Goal: Task Accomplishment & Management: Use online tool/utility

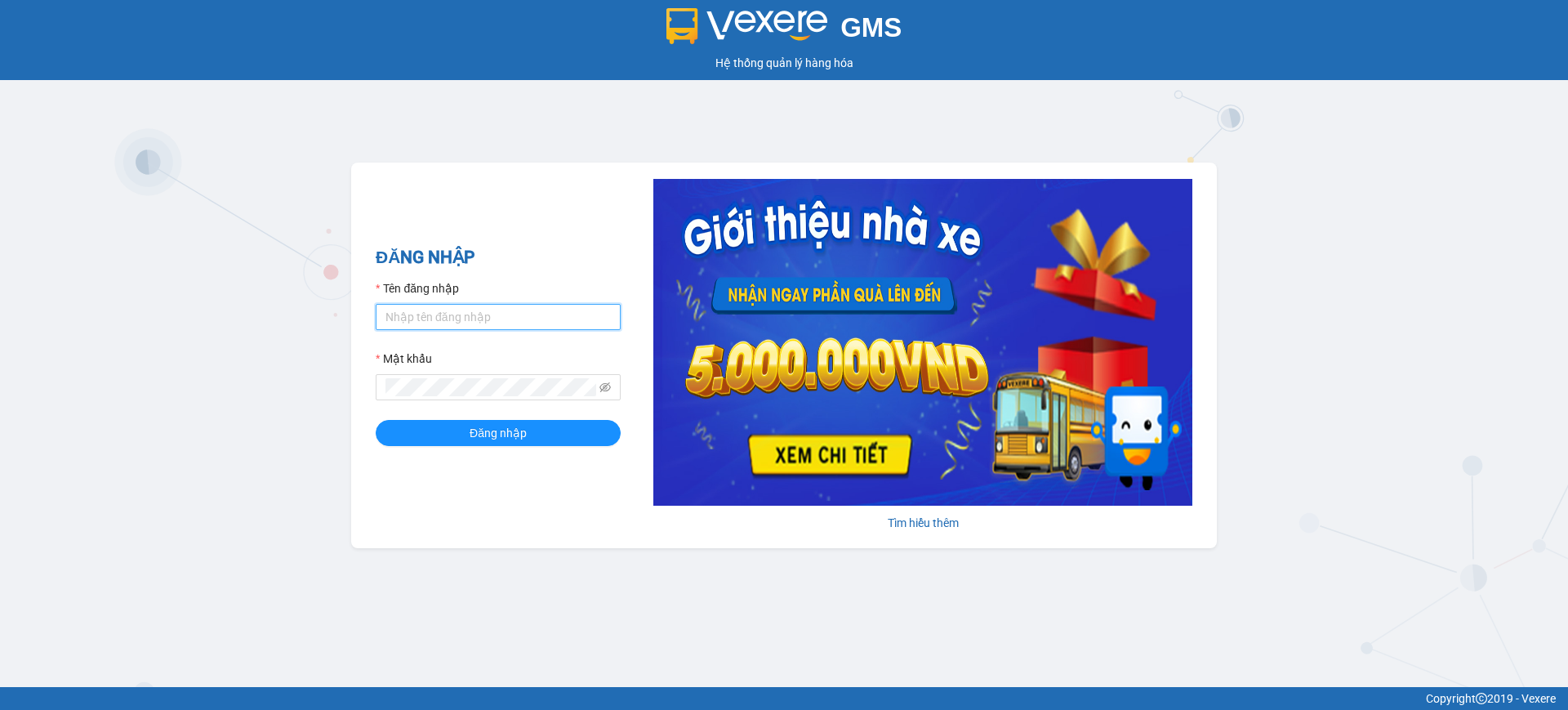
click at [516, 315] on input "Tên đăng nhập" at bounding box center [498, 316] width 245 height 26
type input "tandung.minhquoc"
click at [376, 420] on button "Đăng nhập" at bounding box center [498, 432] width 245 height 26
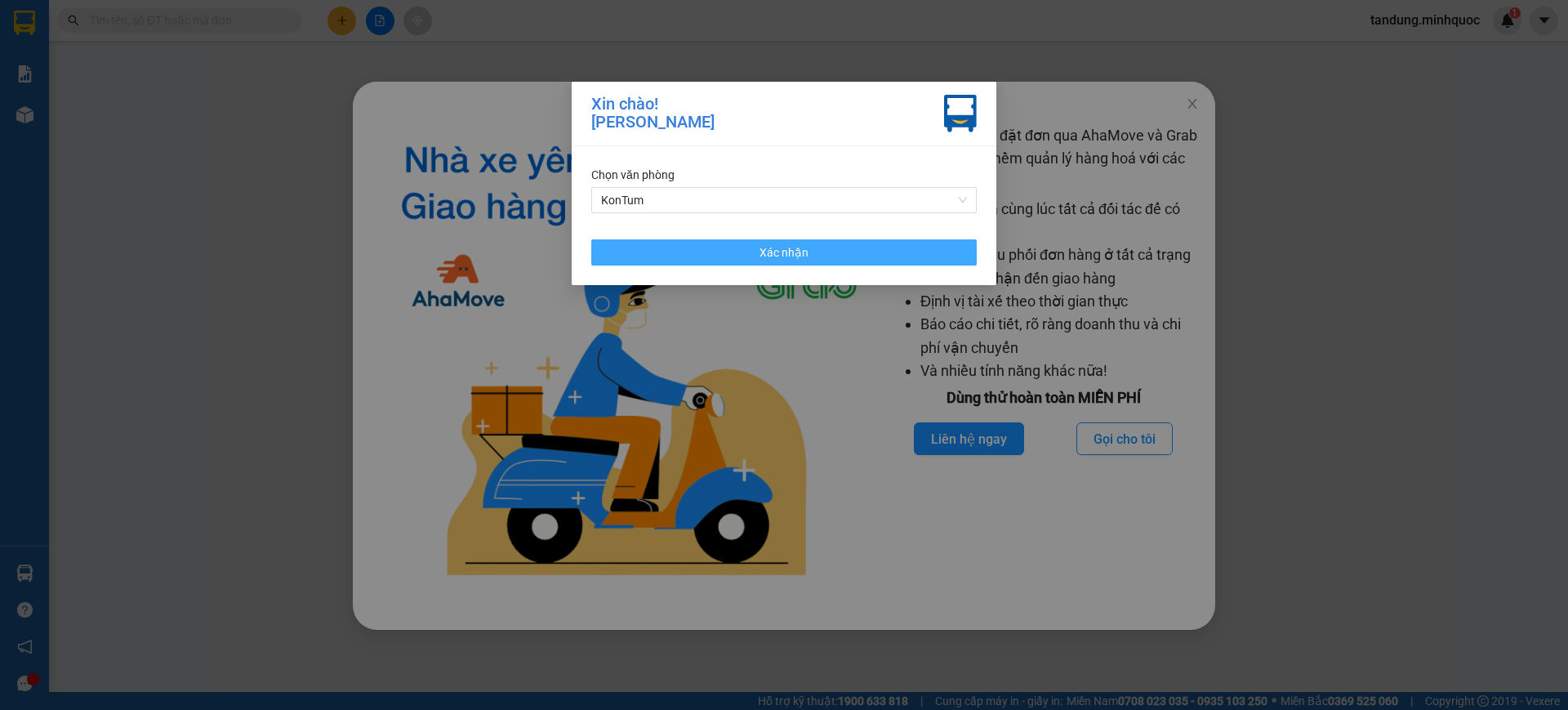
click at [878, 262] on button "Xác nhận" at bounding box center [784, 252] width 386 height 26
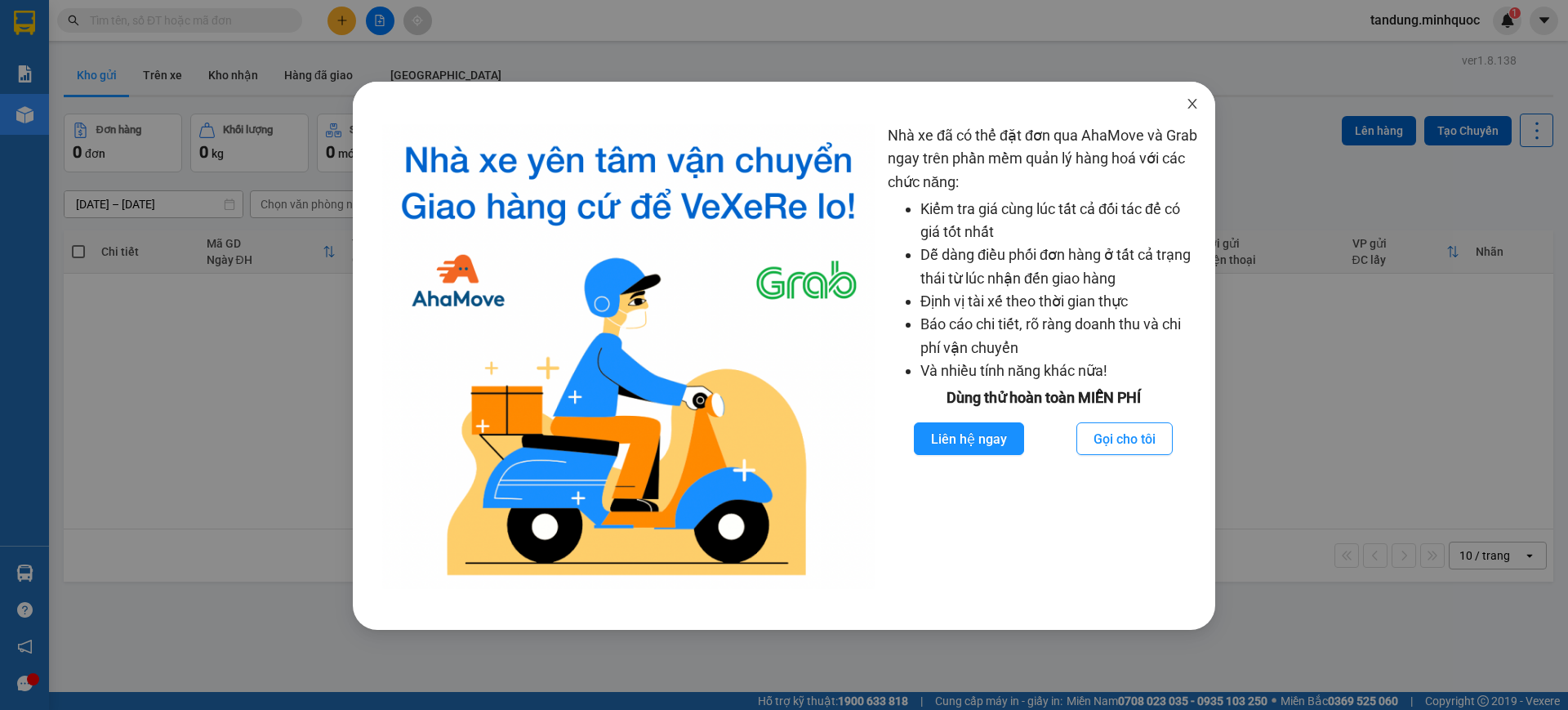
click at [1194, 103] on icon "close" at bounding box center [1192, 104] width 13 height 13
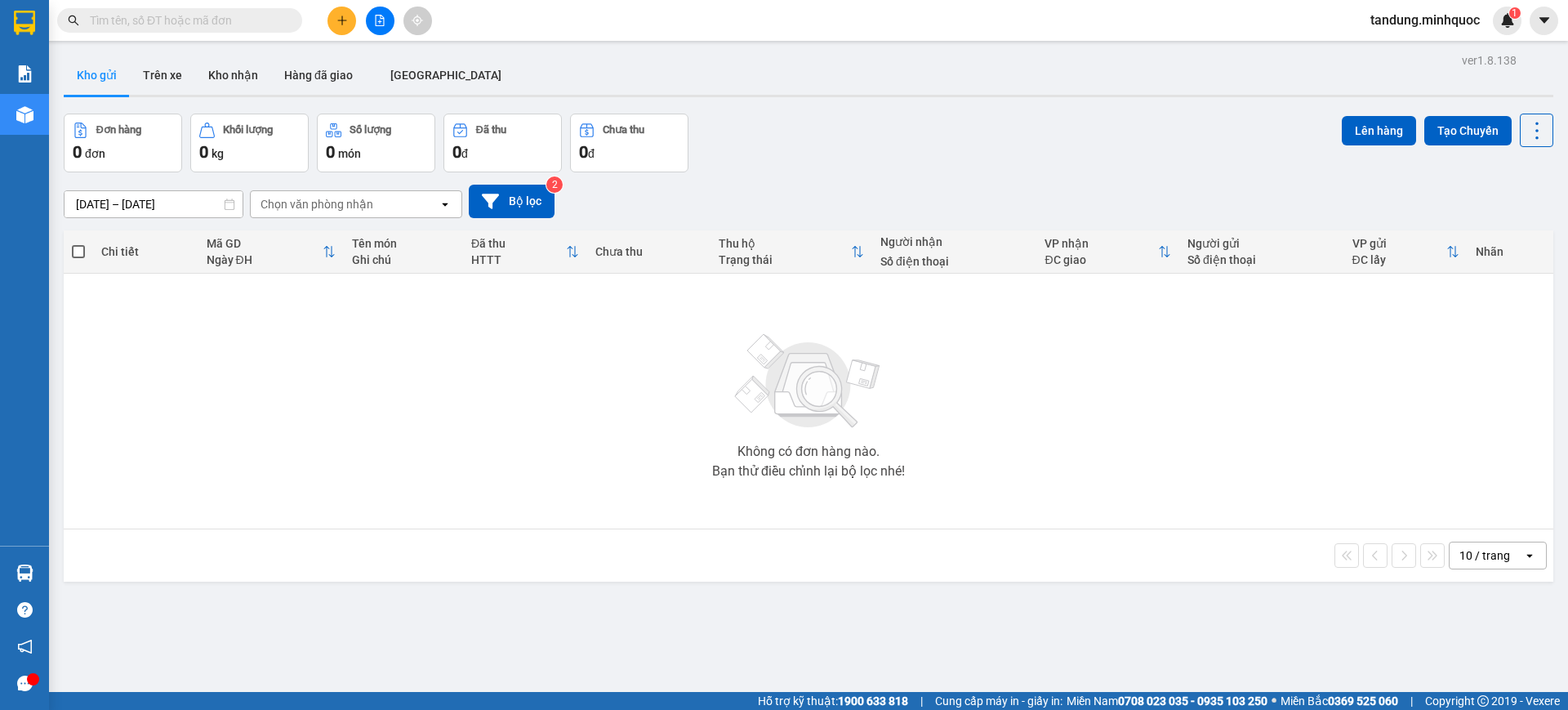
drag, startPoint x: 389, startPoint y: 20, endPoint x: 357, endPoint y: 27, distance: 32.8
click at [389, 20] on button at bounding box center [380, 21] width 29 height 29
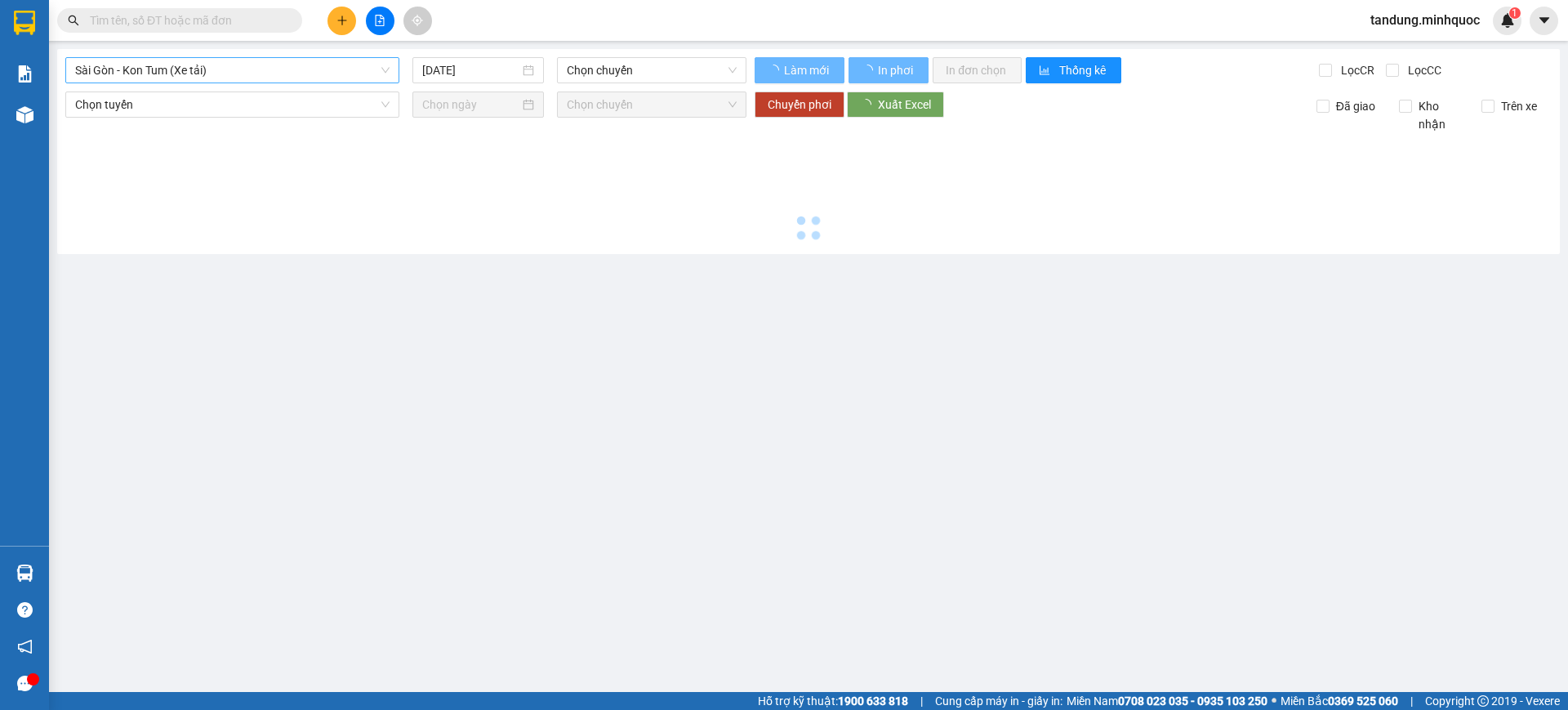
type input "[DATE]"
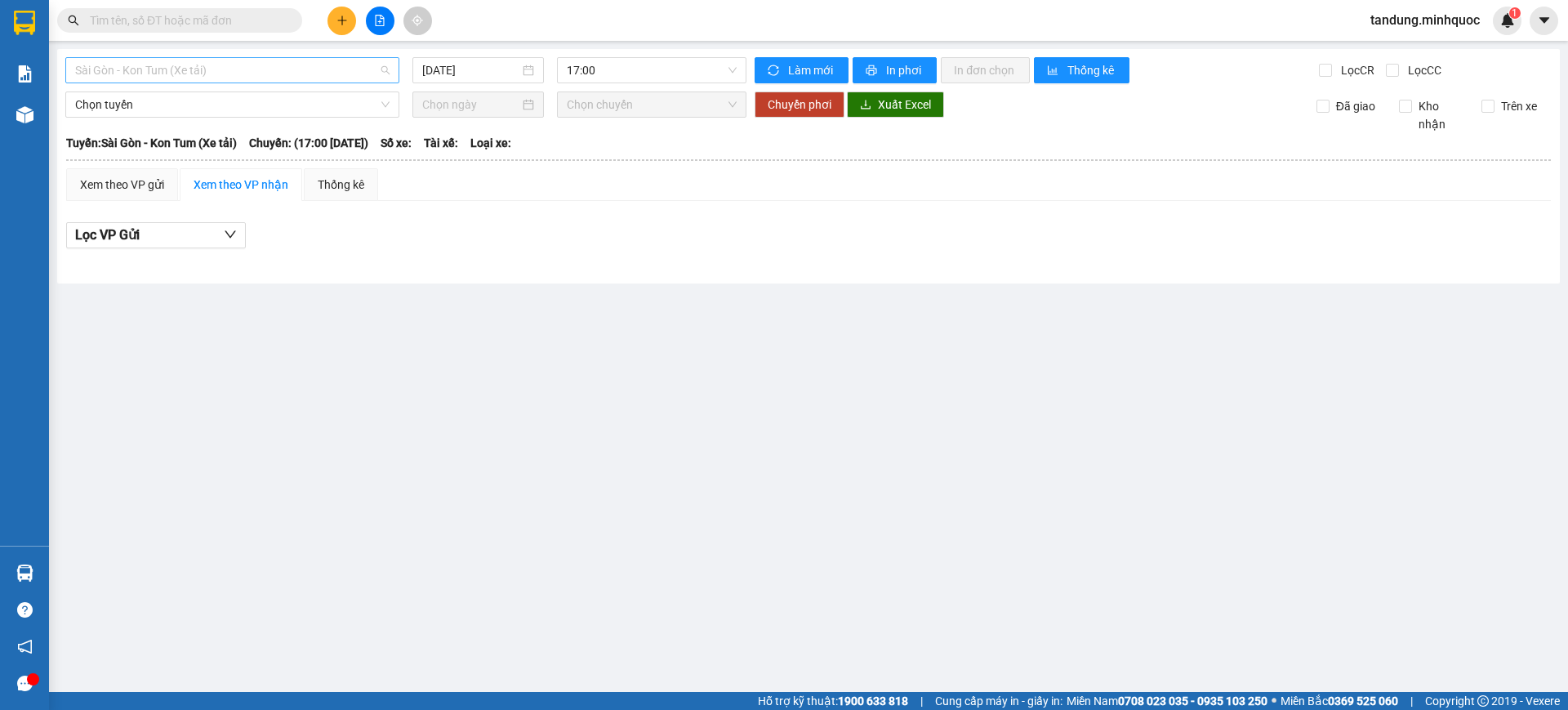
click at [182, 68] on span "Sài Gòn - Kon Tum (Xe tải)" at bounding box center [232, 71] width 314 height 25
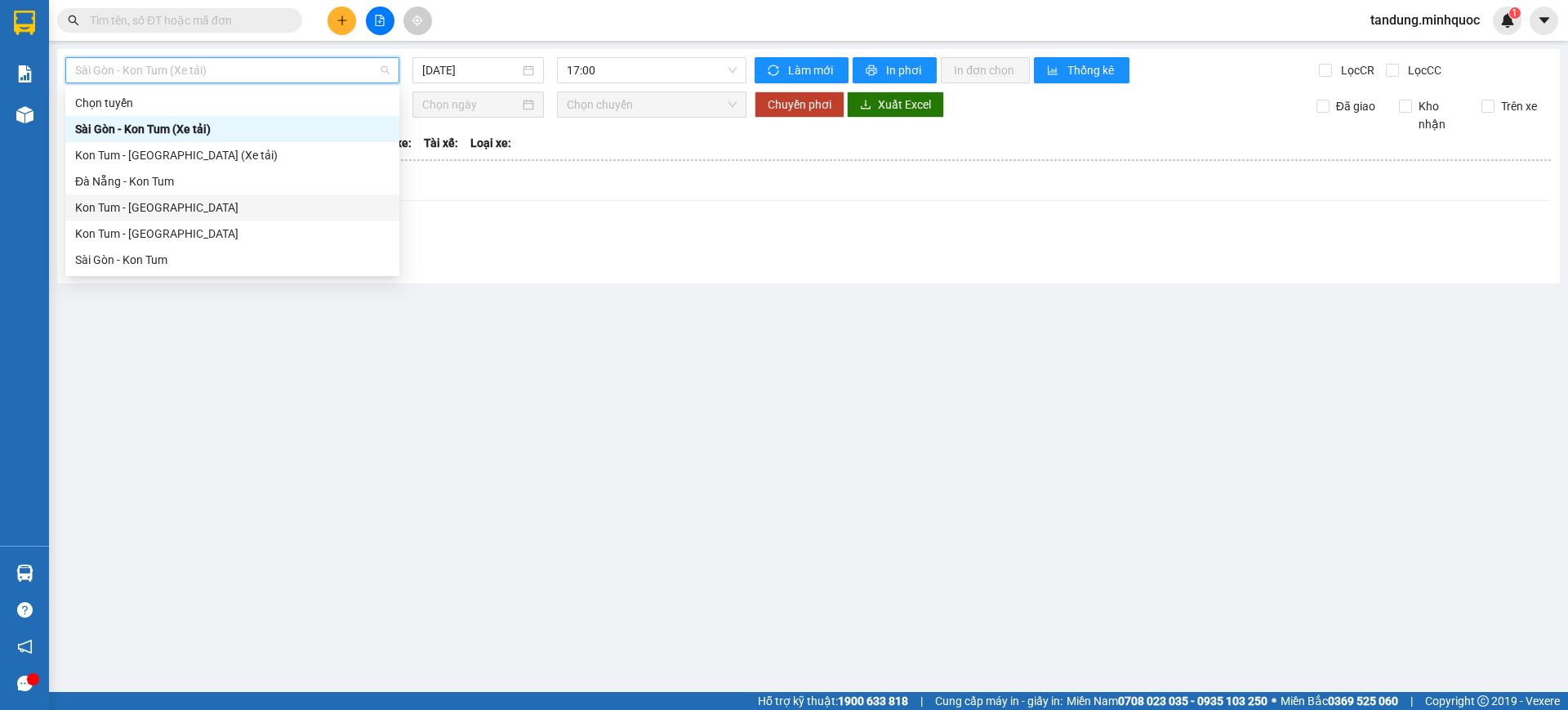
click at [157, 211] on div "Kon Tum - [GEOGRAPHIC_DATA]" at bounding box center [232, 207] width 314 height 18
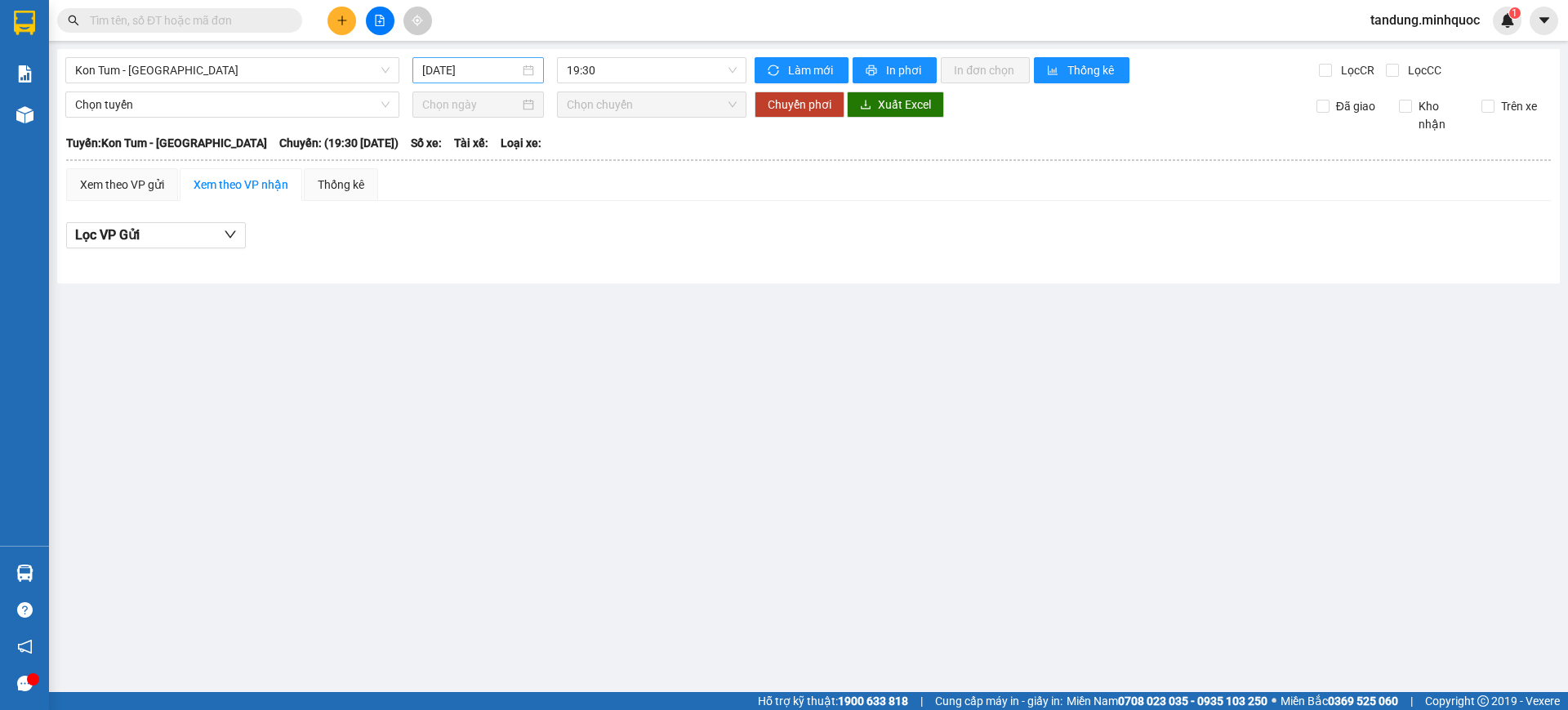
click at [520, 58] on div "[DATE]" at bounding box center [478, 70] width 132 height 26
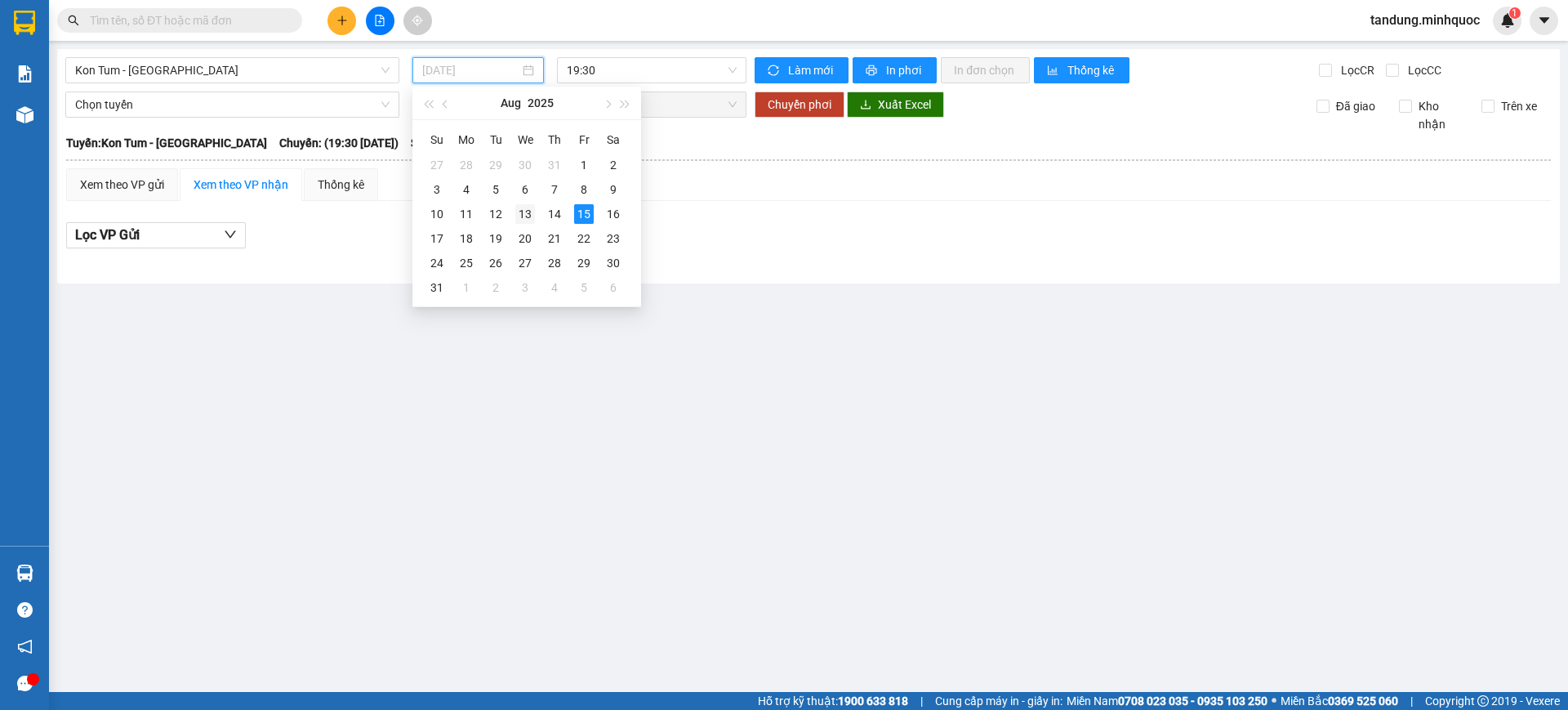
click at [523, 211] on div "13" at bounding box center [525, 214] width 20 height 20
type input "[DATE]"
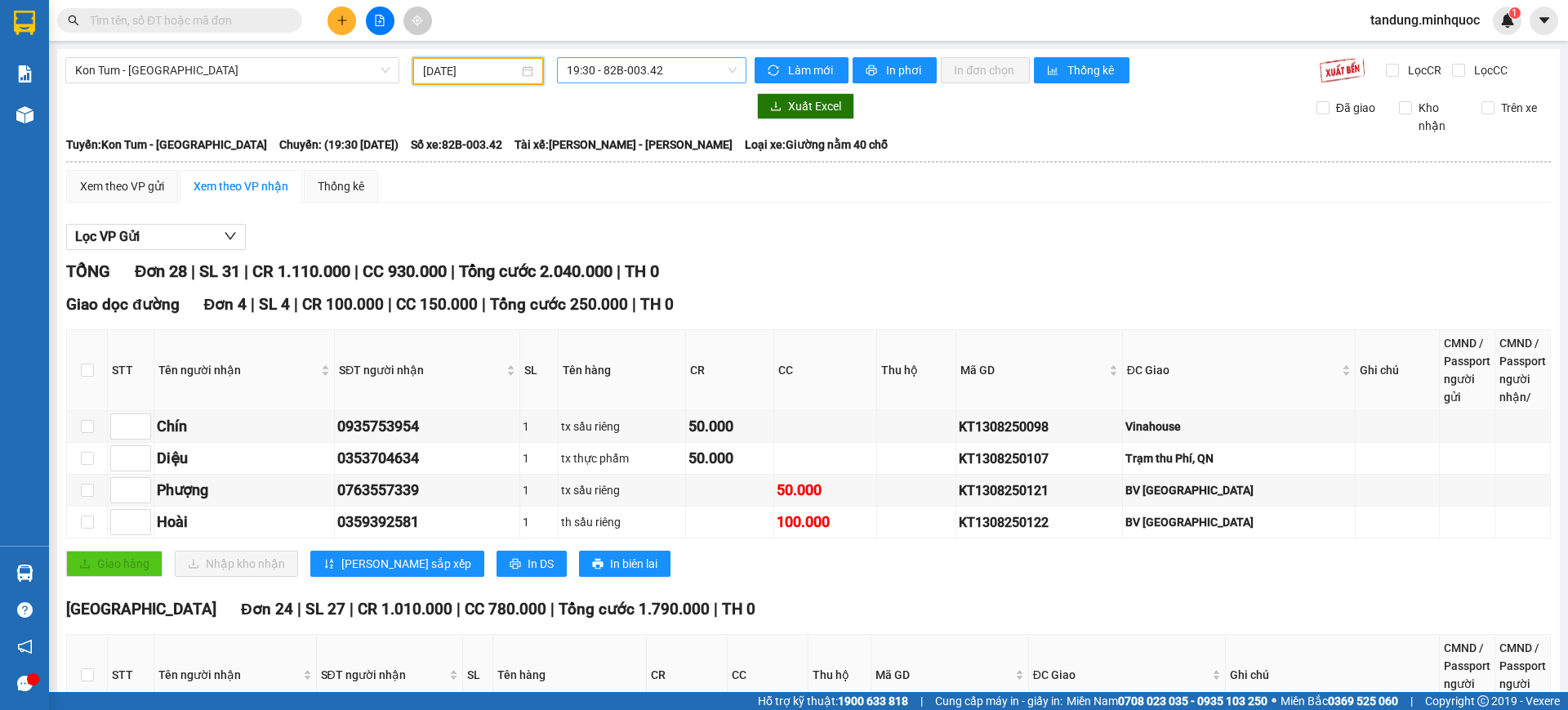
click at [673, 67] on span "19:30 - 82B-003.42" at bounding box center [652, 71] width 170 height 25
click at [629, 165] on div "20:00 - 82B-006.48" at bounding box center [625, 155] width 147 height 26
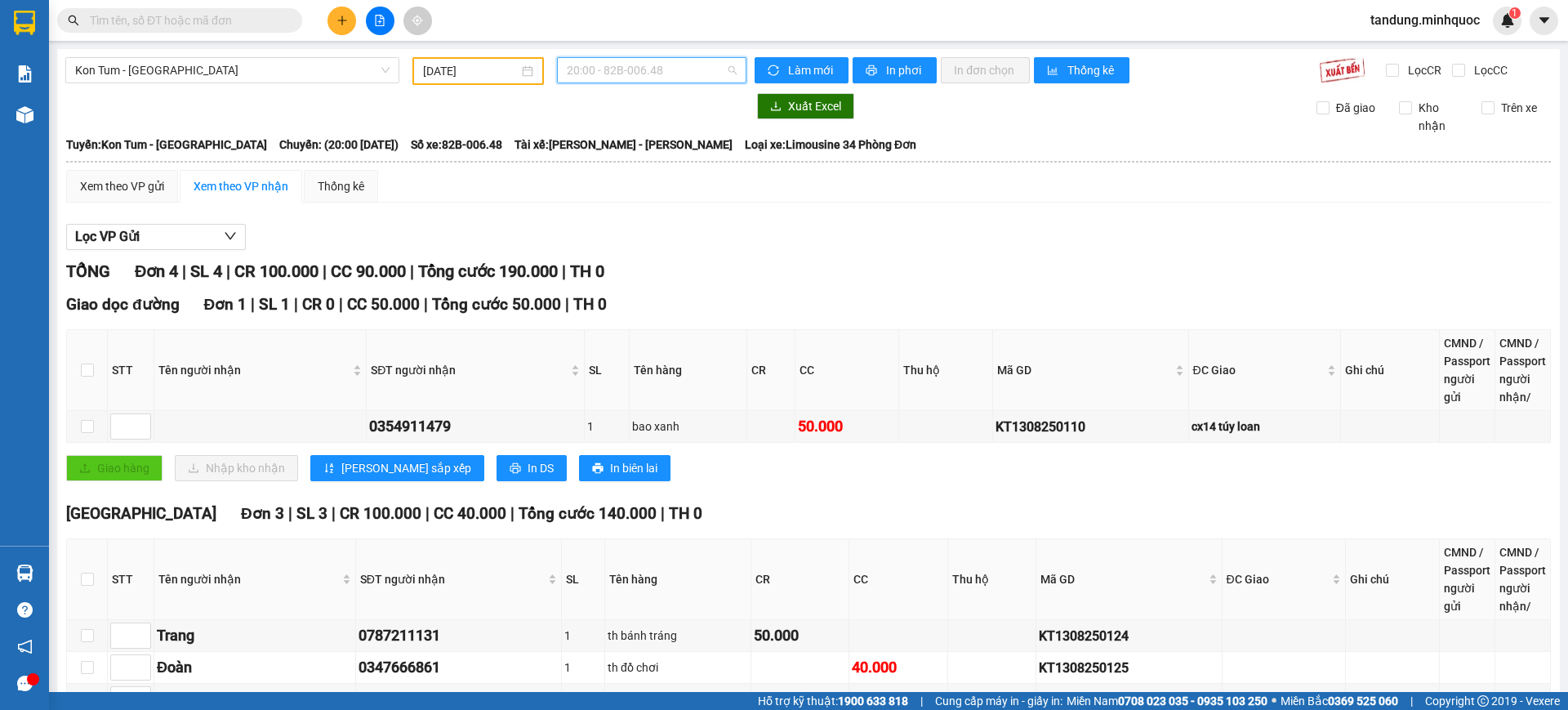
click at [698, 73] on span "20:00 - 82B-006.48" at bounding box center [652, 71] width 170 height 25
click at [653, 129] on div "19:30 - 82B-003.42" at bounding box center [625, 129] width 127 height 18
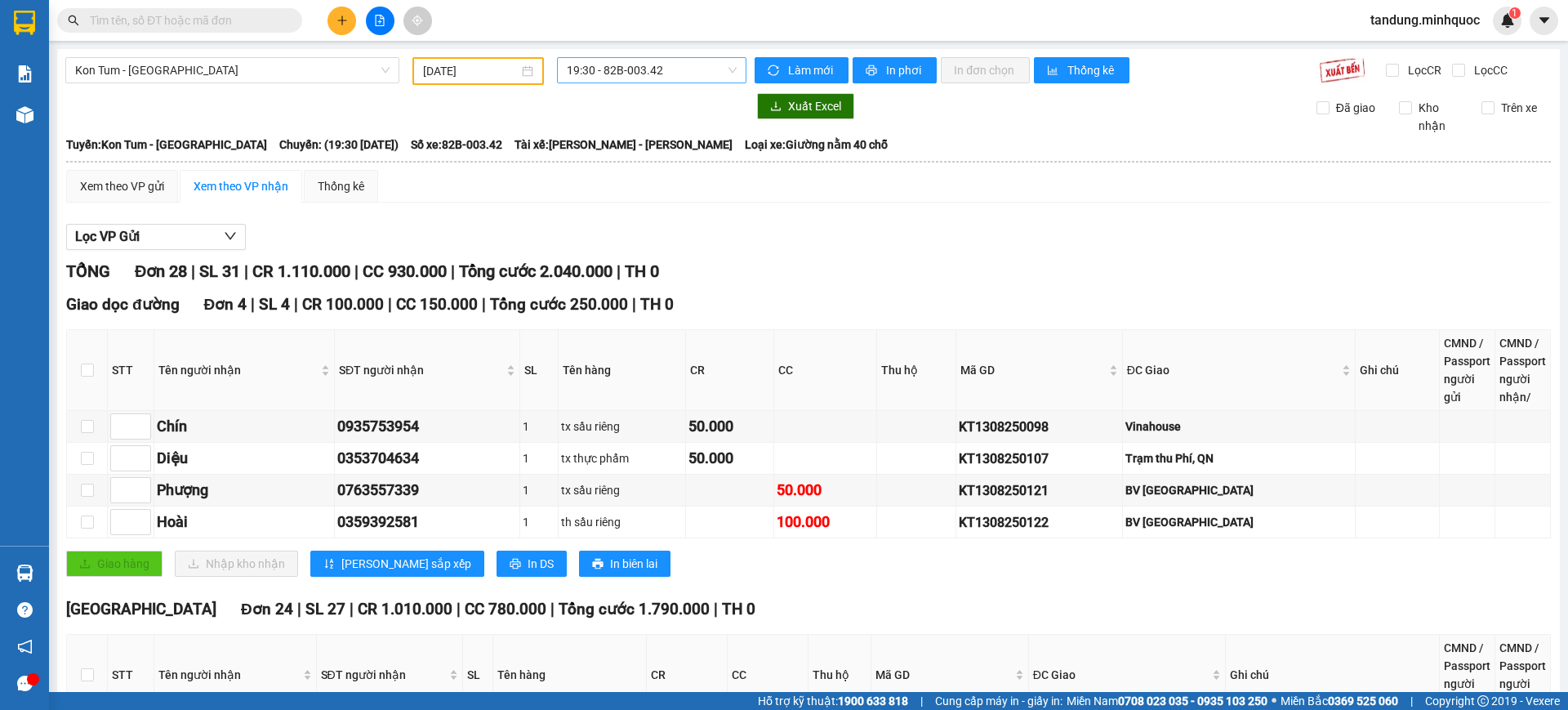
click at [690, 82] on div "19:30 - 82B-003.42" at bounding box center [652, 71] width 202 height 28
click at [688, 80] on span "19:30 - 82B-003.42" at bounding box center [652, 71] width 170 height 25
click at [652, 160] on div "20:00 - 82B-006.48" at bounding box center [625, 155] width 127 height 18
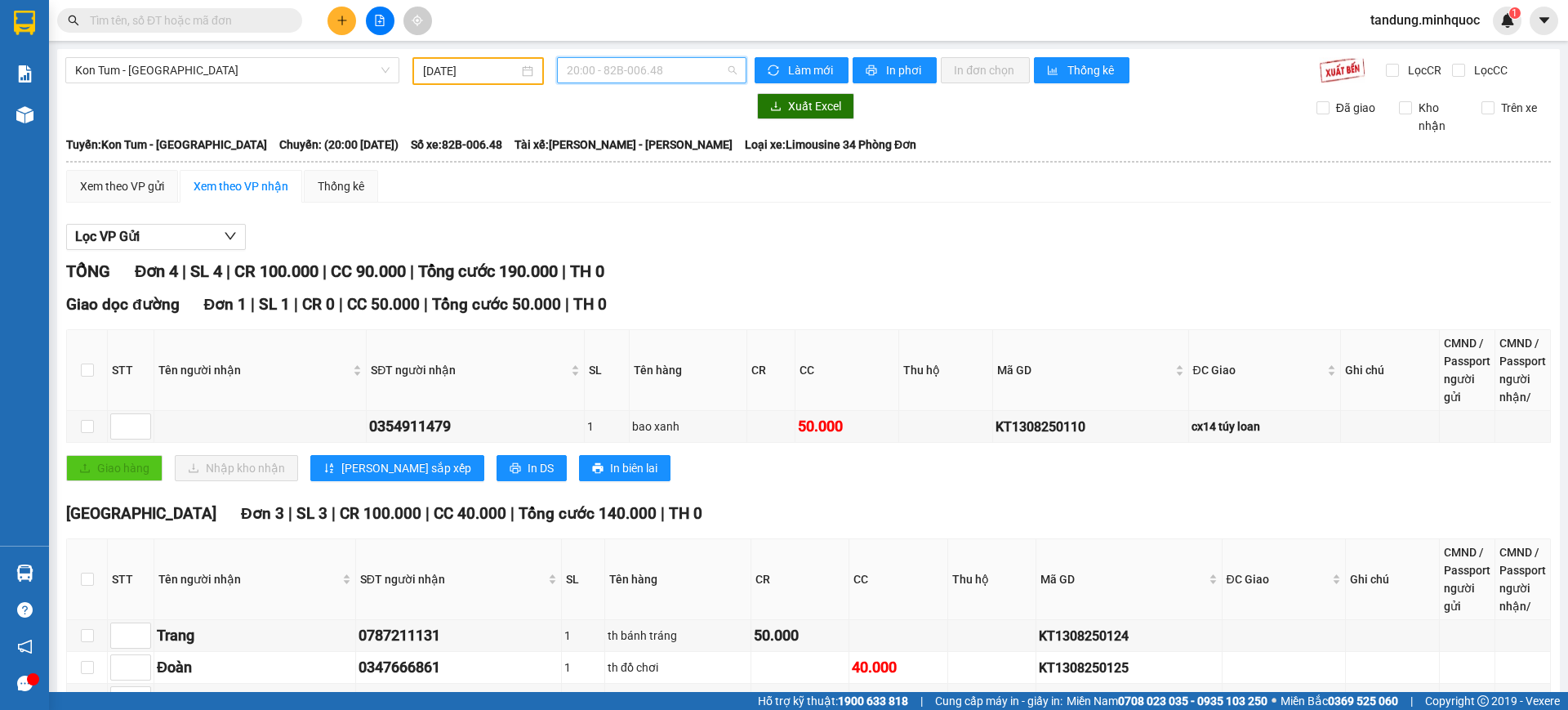
click at [656, 66] on span "20:00 - 82B-006.48" at bounding box center [652, 71] width 170 height 25
click at [604, 127] on div "19:30 - 82B-003.42" at bounding box center [625, 129] width 127 height 18
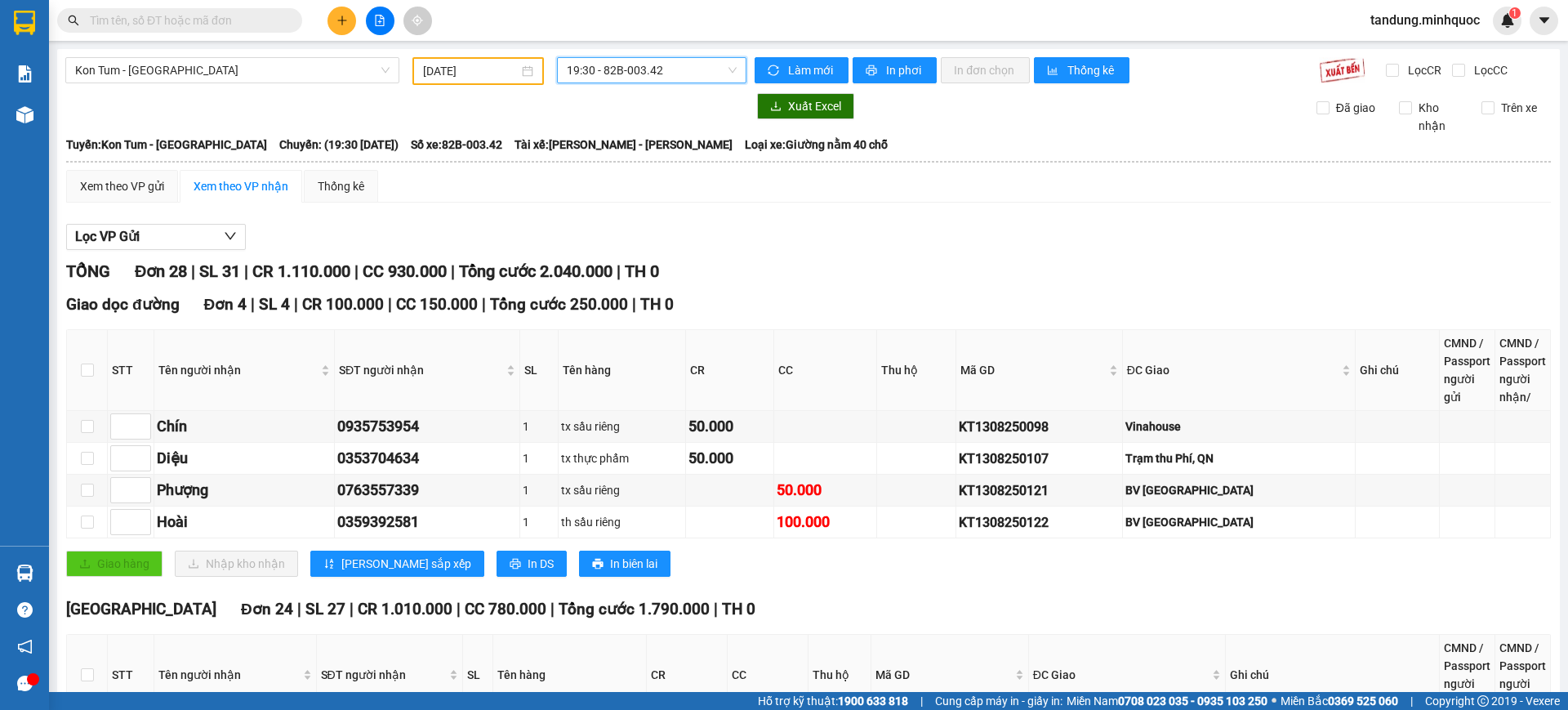
drag, startPoint x: 625, startPoint y: 63, endPoint x: 639, endPoint y: 71, distance: 16.1
click at [625, 62] on span "19:30 - 82B-003.42" at bounding box center [652, 71] width 170 height 25
click at [678, 149] on div "20:00 - 82B-006.48" at bounding box center [625, 155] width 127 height 18
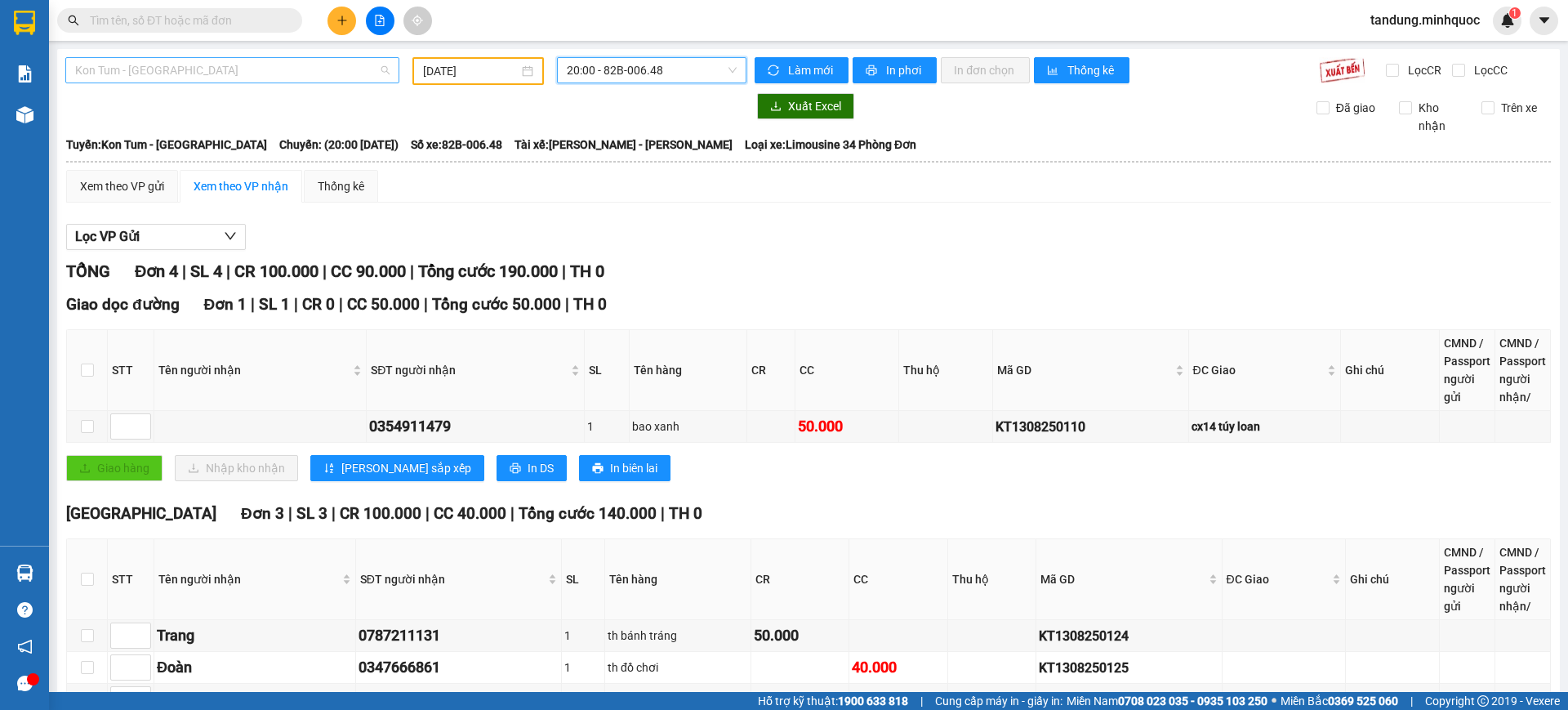
click at [281, 71] on span "Kon Tum - [GEOGRAPHIC_DATA]" at bounding box center [232, 71] width 314 height 25
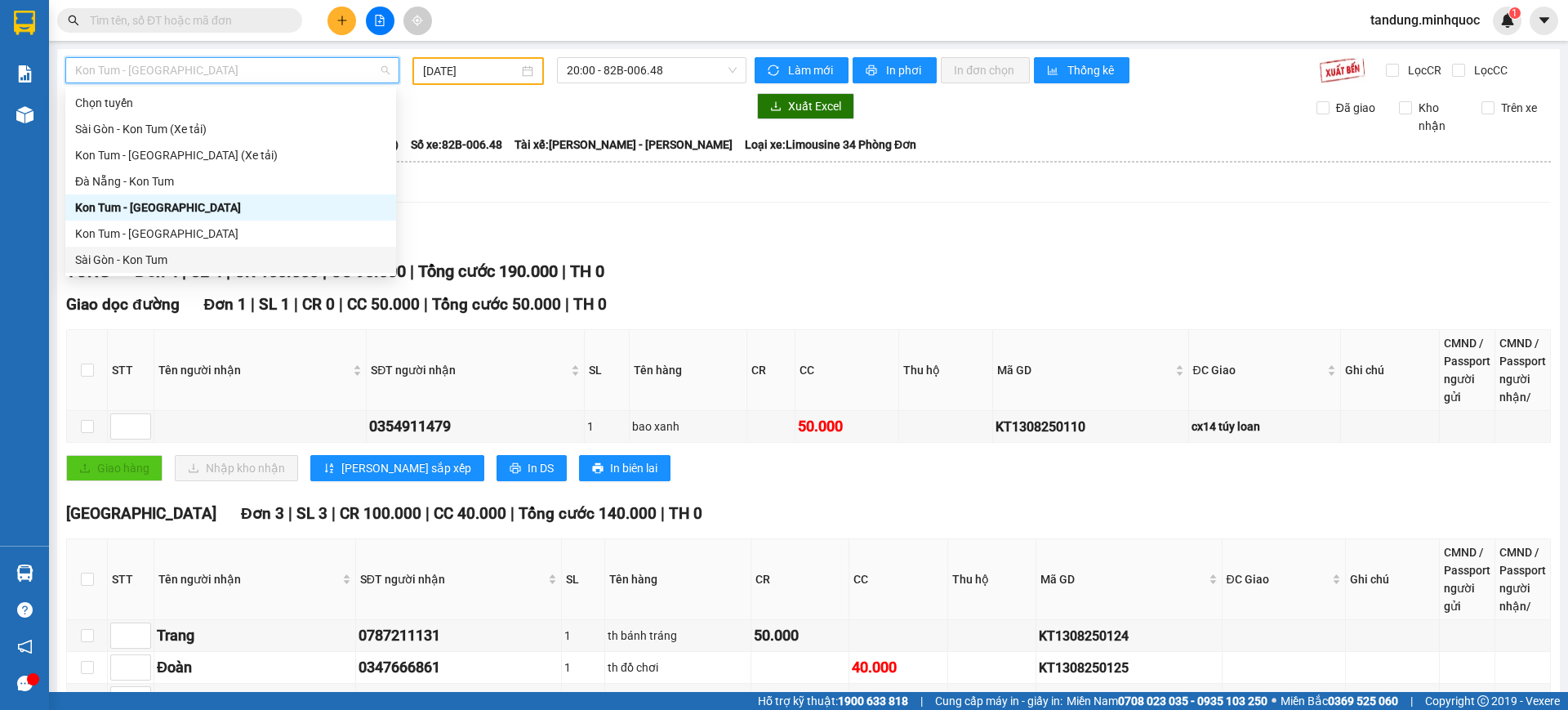
click at [213, 254] on div "Sài Gòn - Kon Tum" at bounding box center [231, 260] width 311 height 18
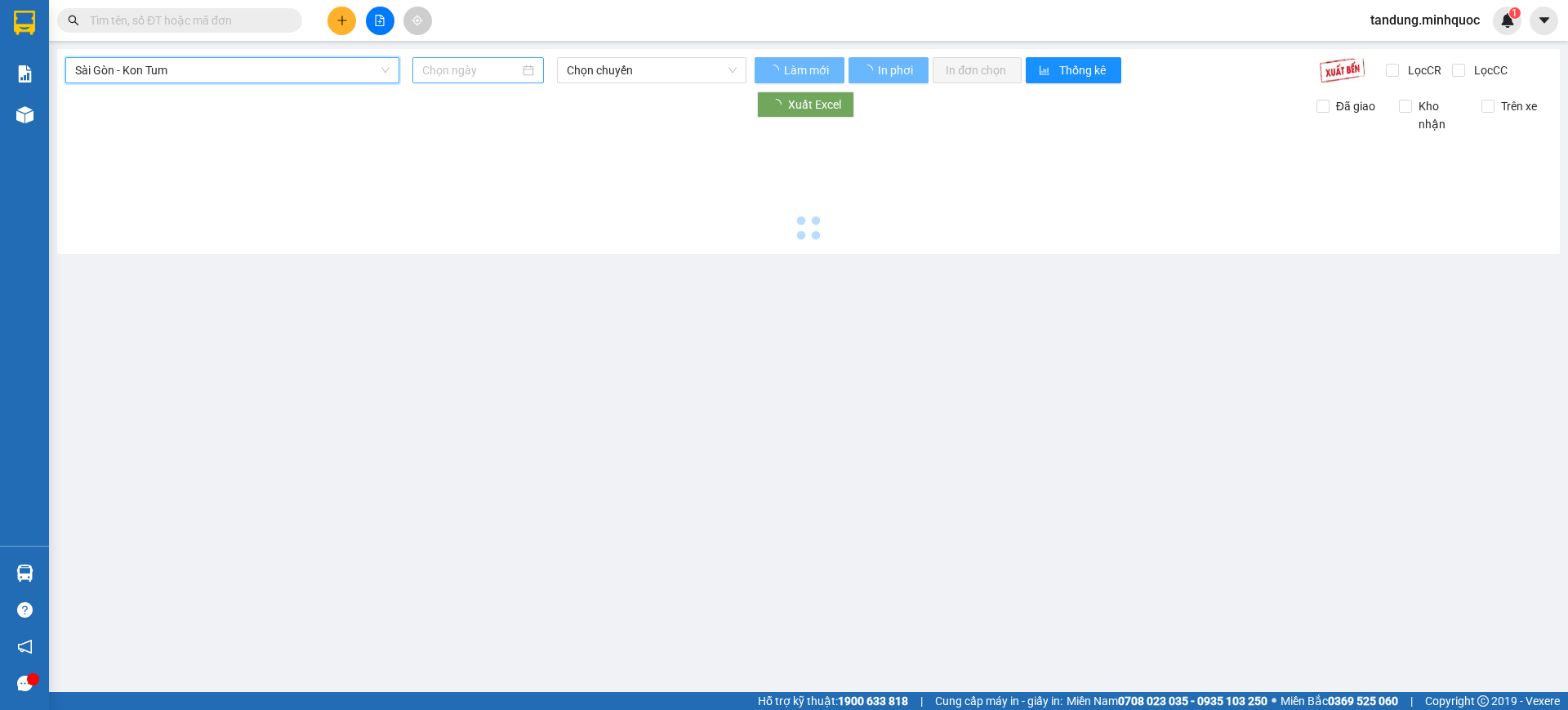
click at [514, 59] on div at bounding box center [478, 70] width 132 height 26
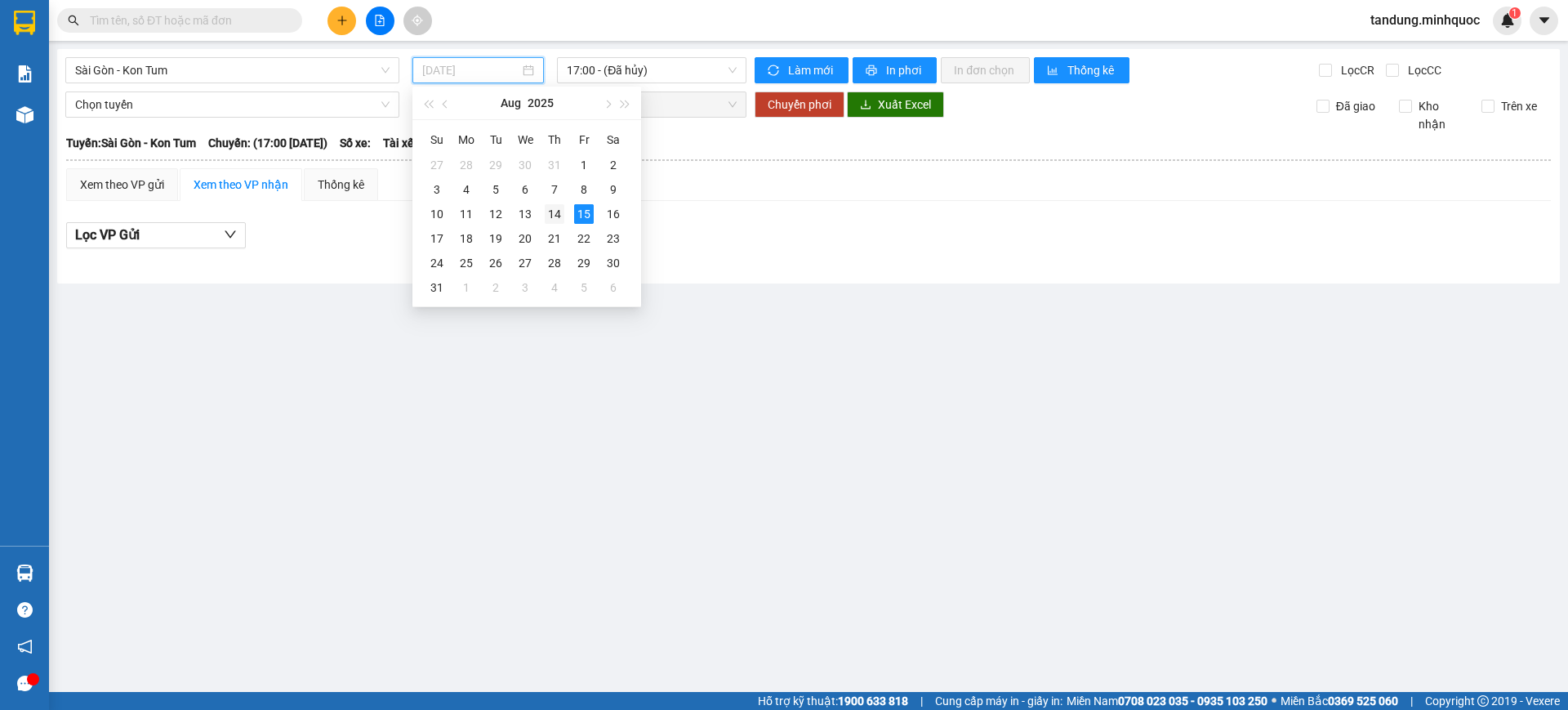
click at [562, 212] on div "14" at bounding box center [554, 214] width 20 height 20
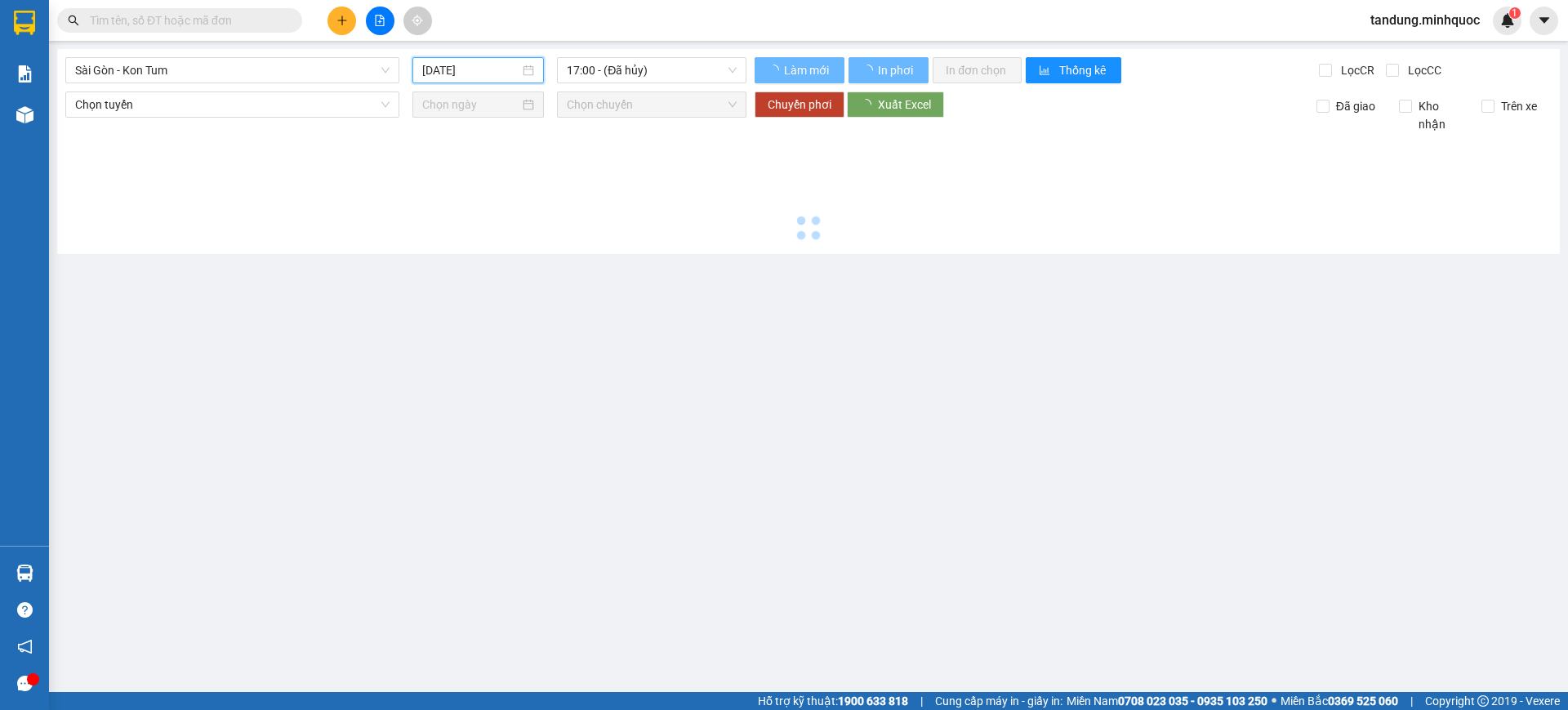
type input "[DATE]"
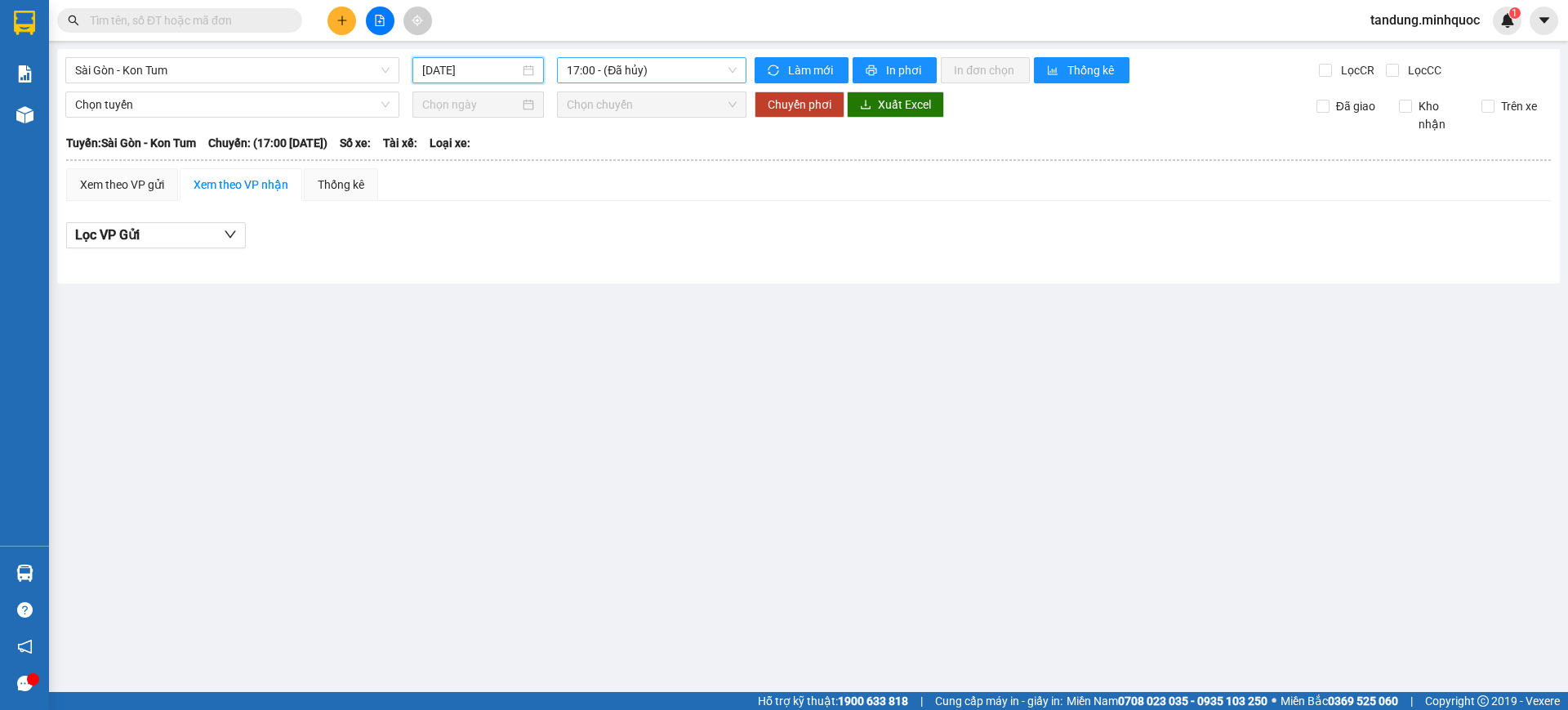
click at [665, 65] on span "17:00 - (Đã hủy)" at bounding box center [652, 71] width 170 height 25
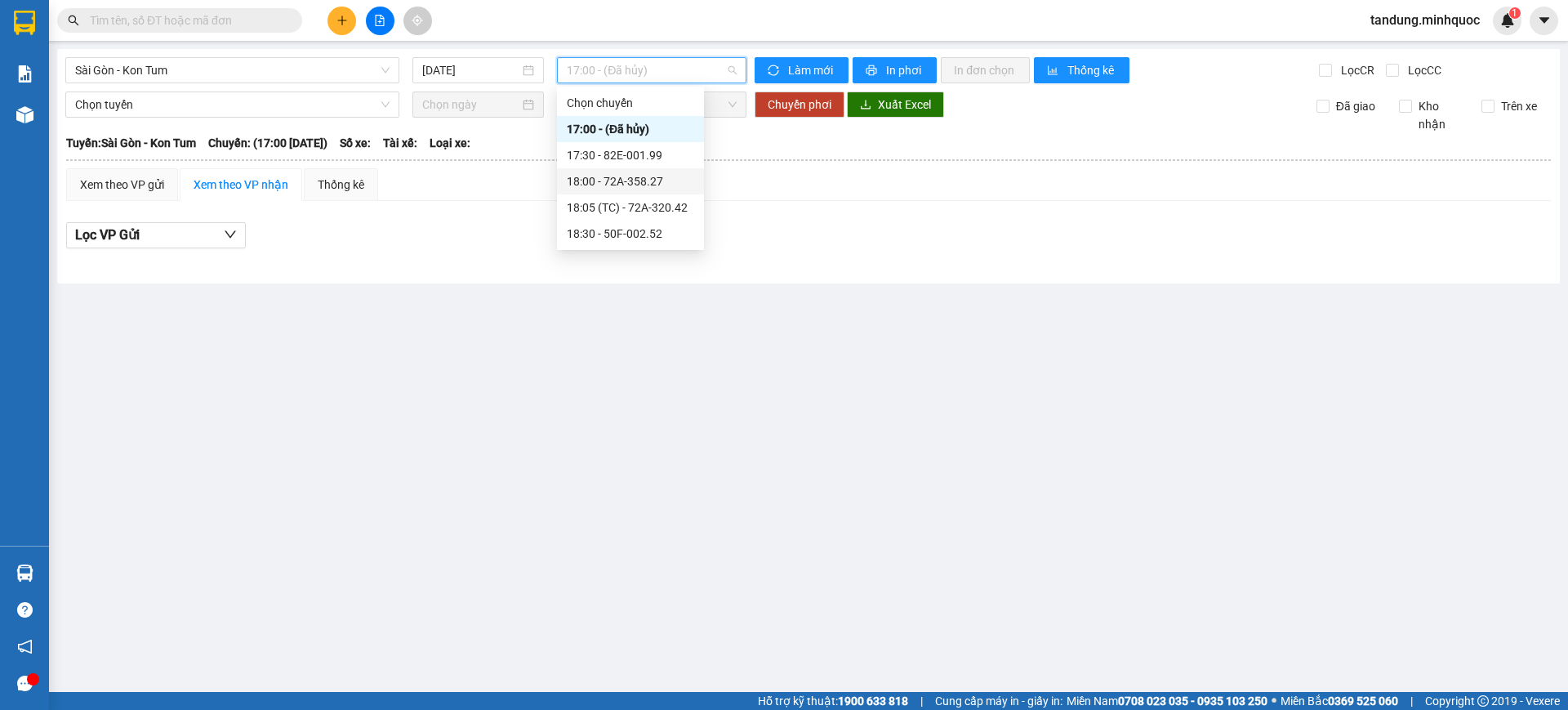
click at [681, 151] on div "17:30 - 82E-001.99" at bounding box center [630, 155] width 127 height 18
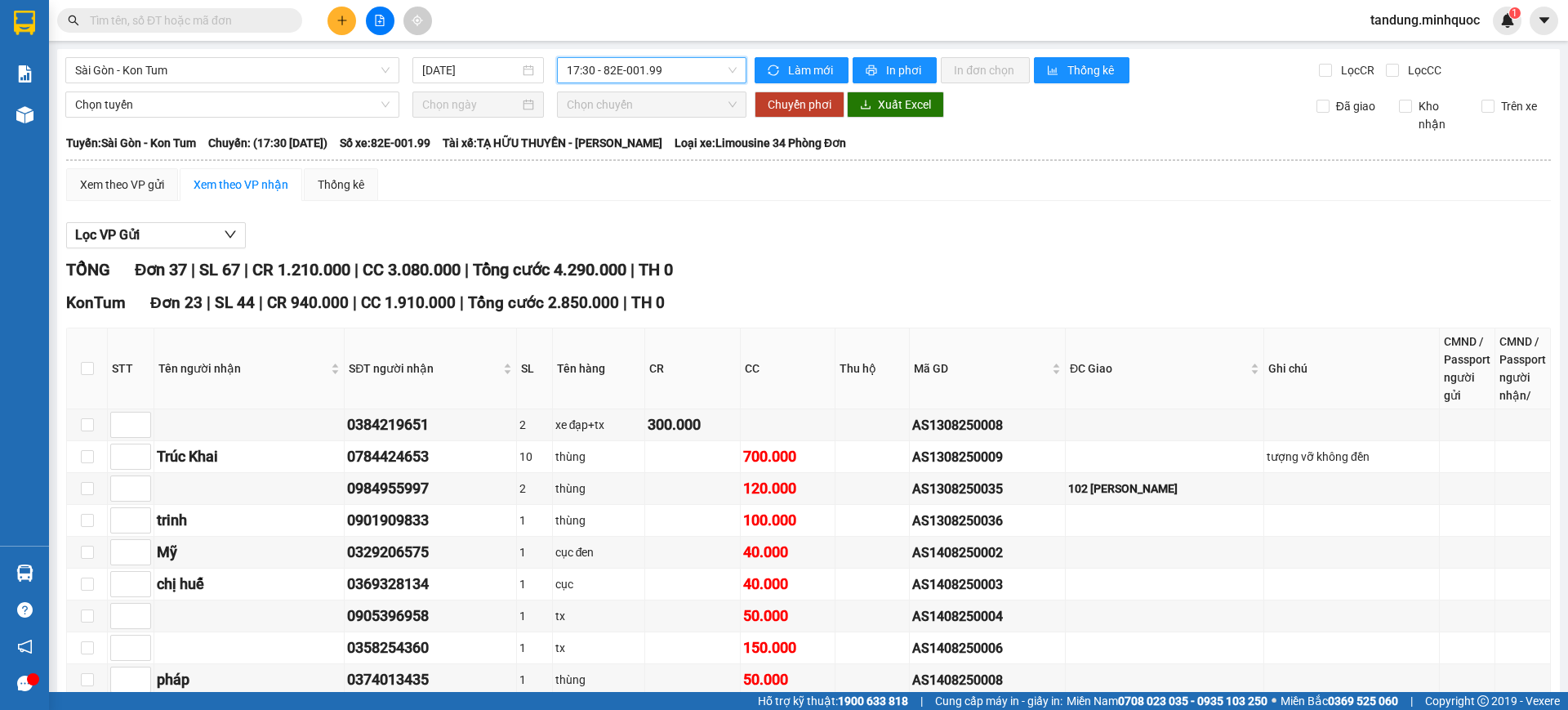
click at [710, 65] on span "17:30 - 82E-001.99" at bounding box center [652, 71] width 170 height 25
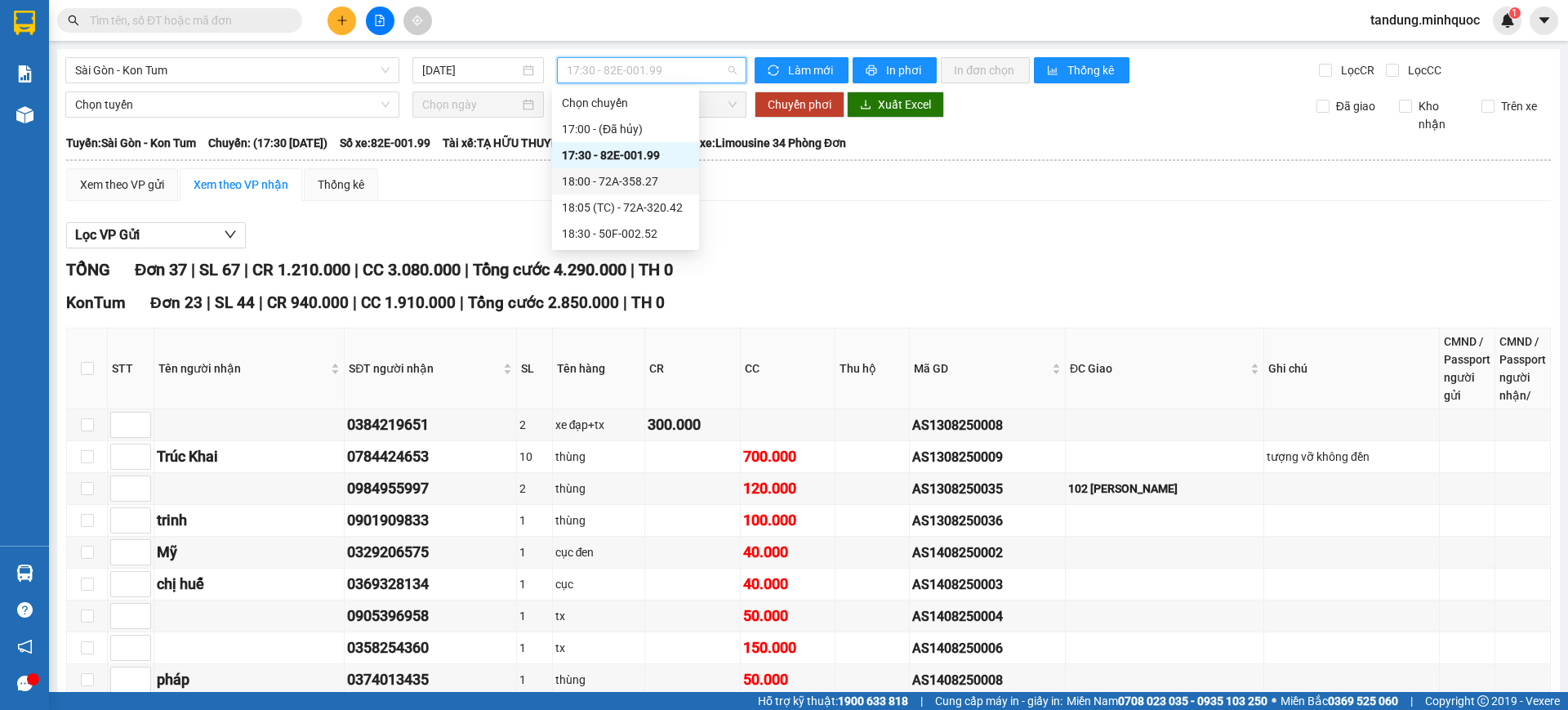
click at [671, 174] on div "18:00 - 72A-358.27" at bounding box center [625, 181] width 127 height 18
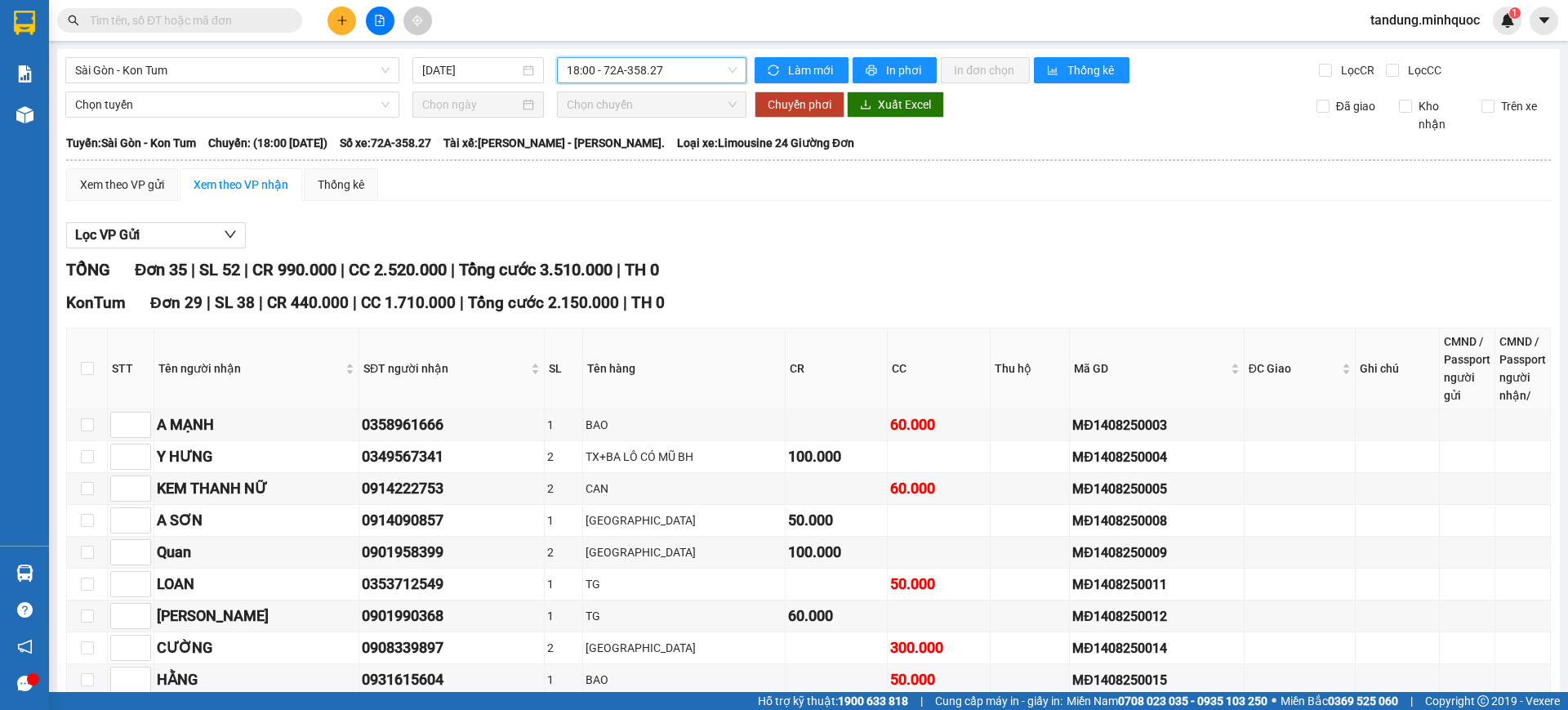
click at [686, 71] on span "18:00 - 72A-358.27" at bounding box center [652, 71] width 170 height 25
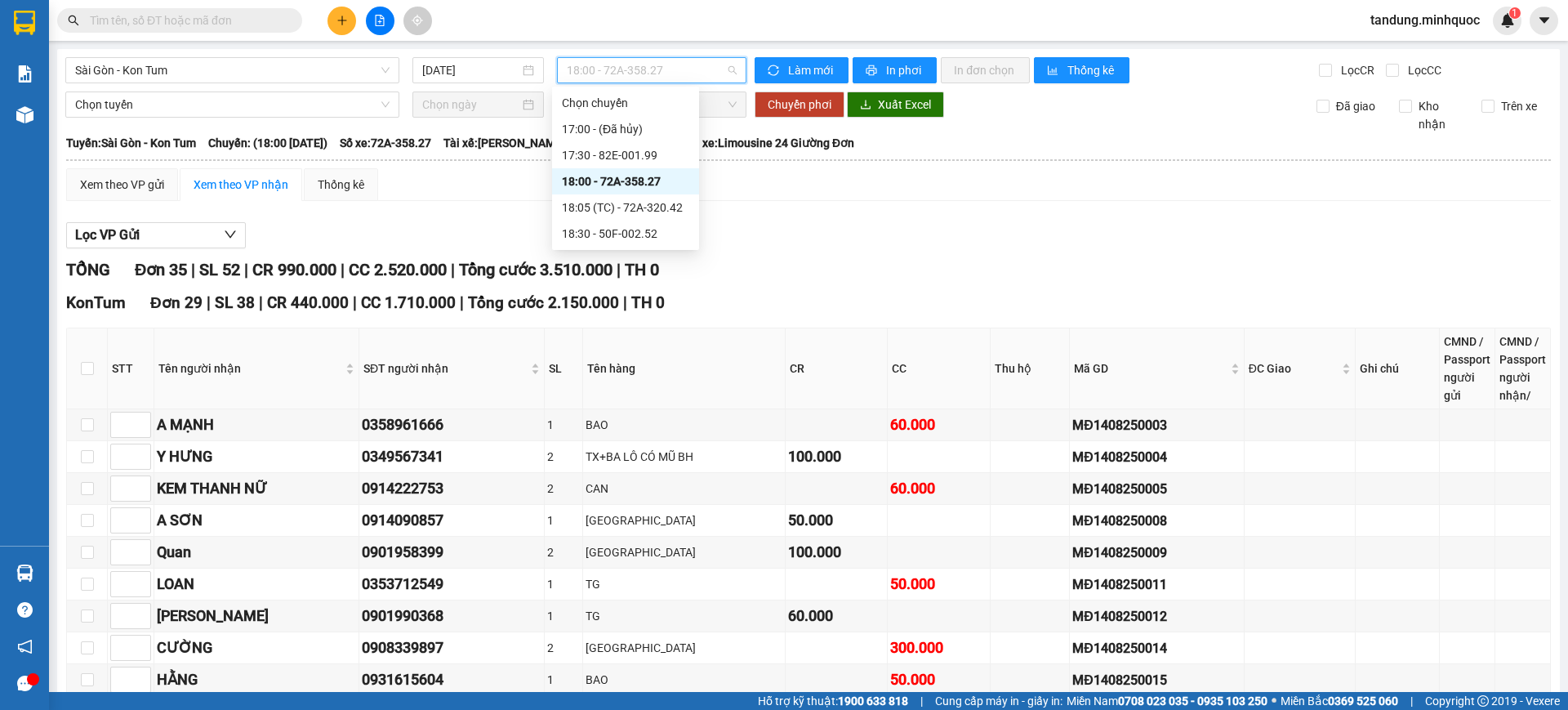
click at [656, 206] on div "18:05 (TC) - 72A-320.42" at bounding box center [625, 207] width 127 height 18
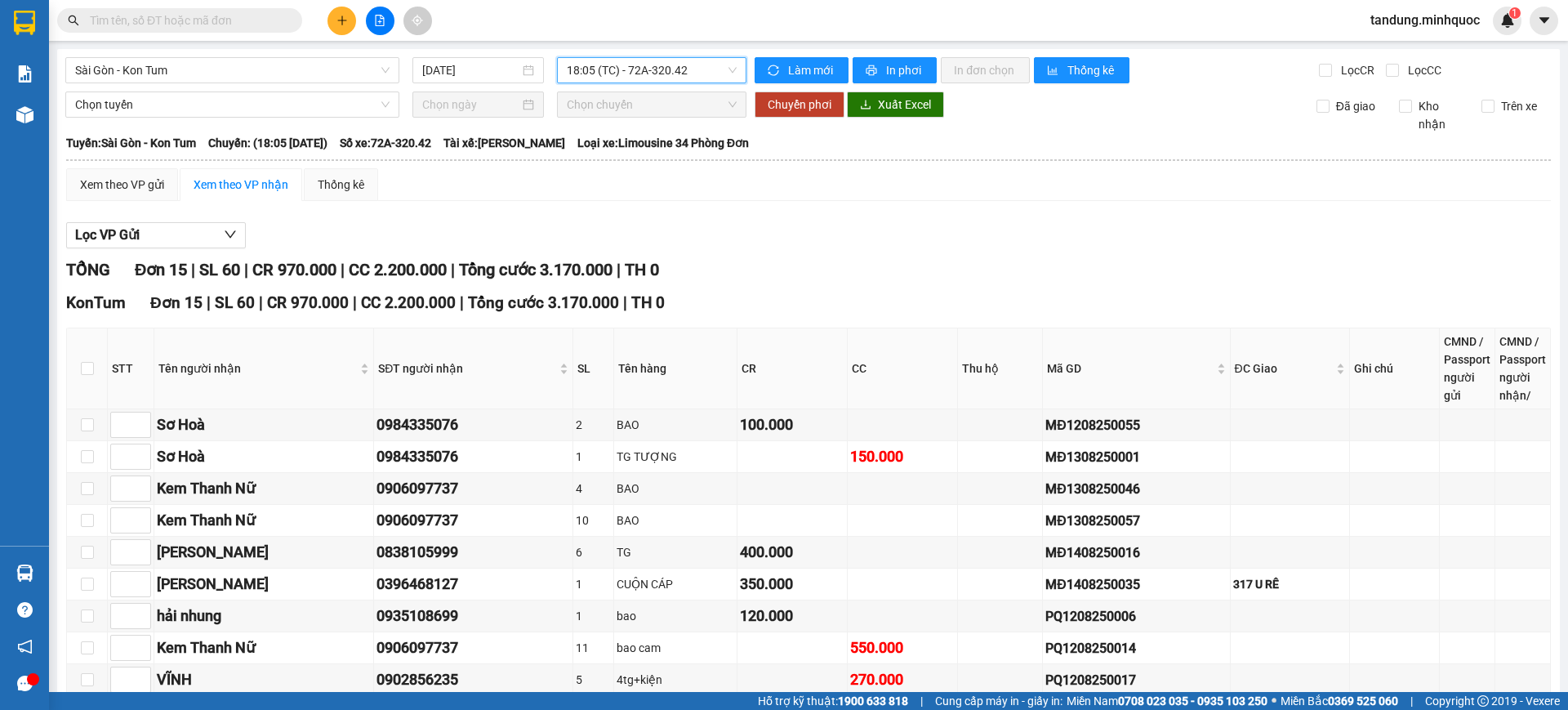
click at [685, 76] on span "18:05 (TC) - 72A-320.42" at bounding box center [652, 71] width 170 height 25
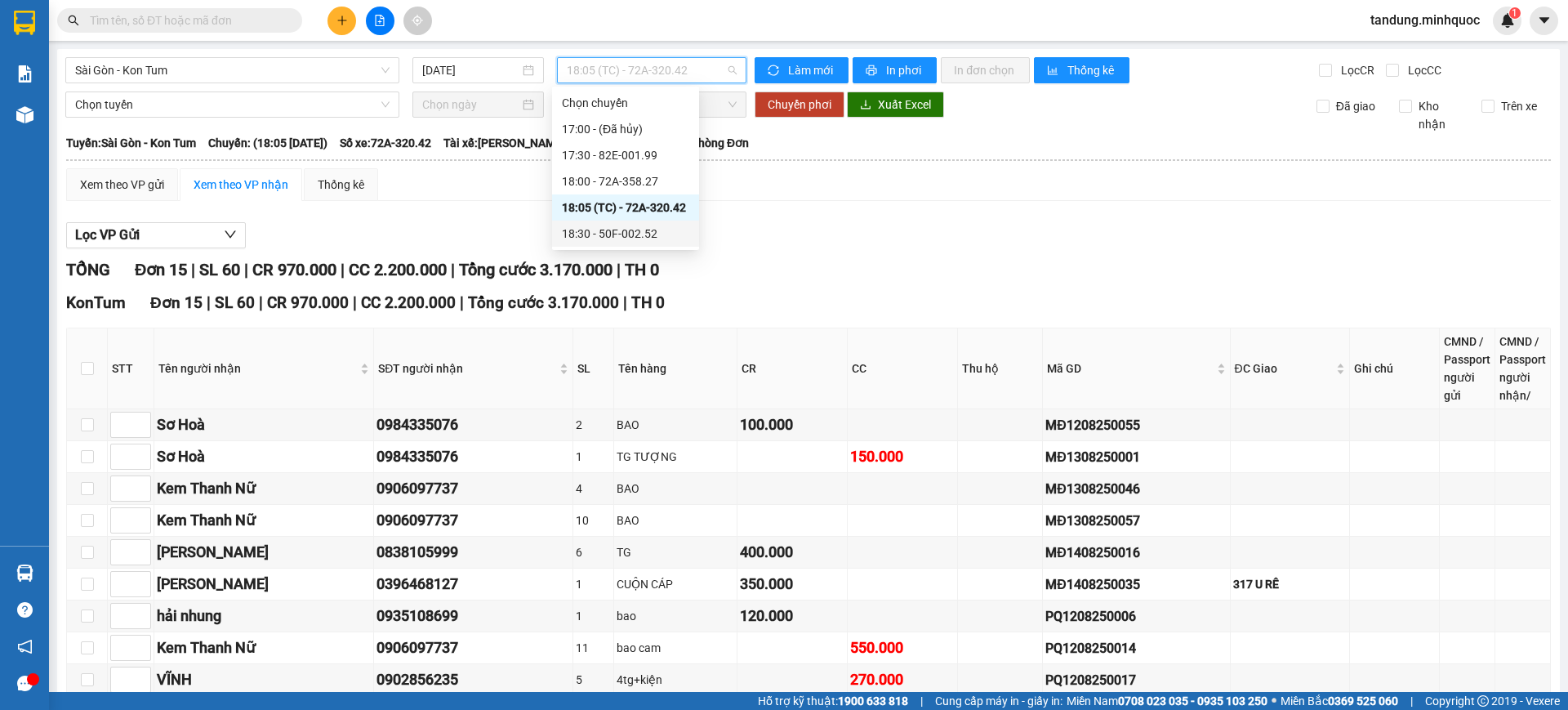
click at [622, 243] on div "18:30 - 50F-002.52" at bounding box center [625, 233] width 147 height 26
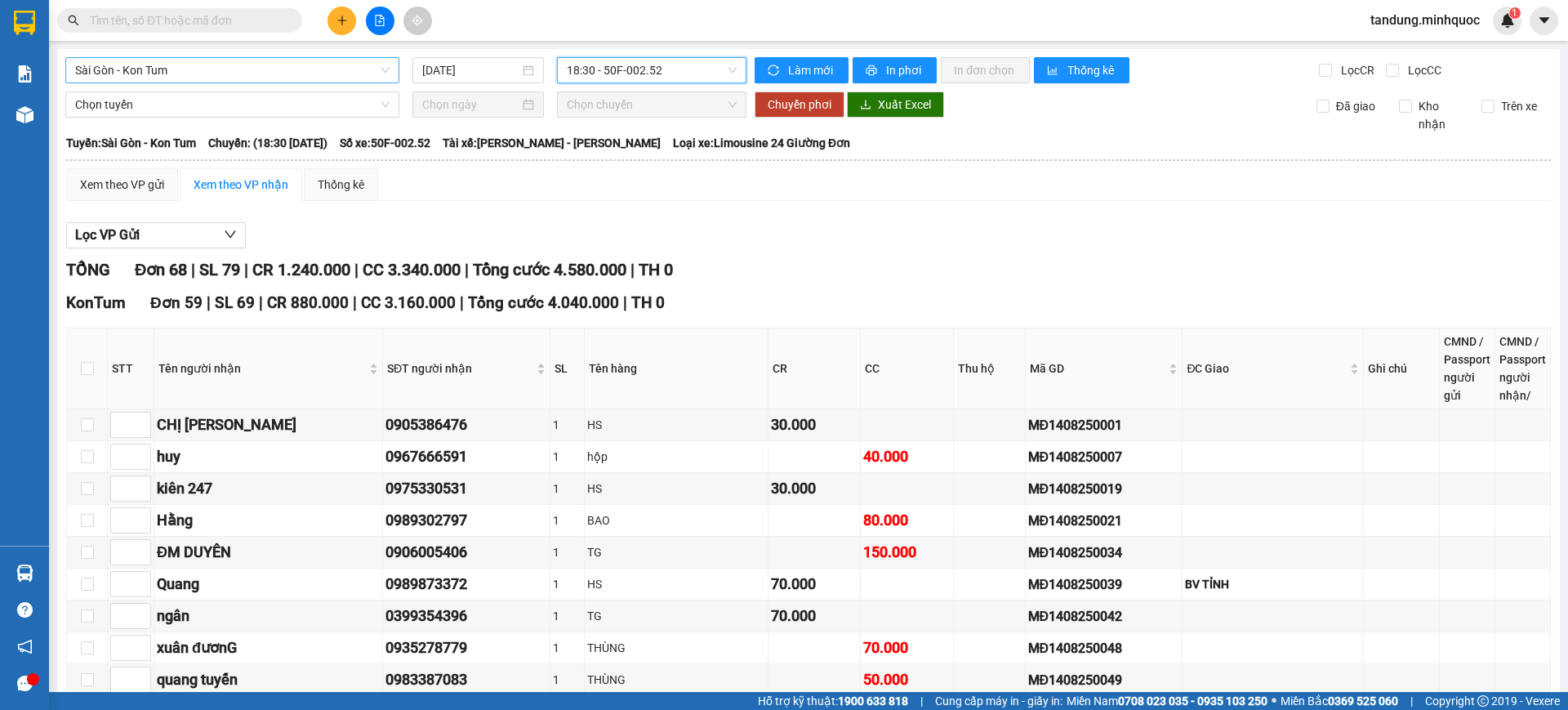
drag, startPoint x: 277, startPoint y: 59, endPoint x: 271, endPoint y: 71, distance: 13.4
click at [277, 61] on span "Sài Gòn - Kon Tum" at bounding box center [232, 71] width 314 height 25
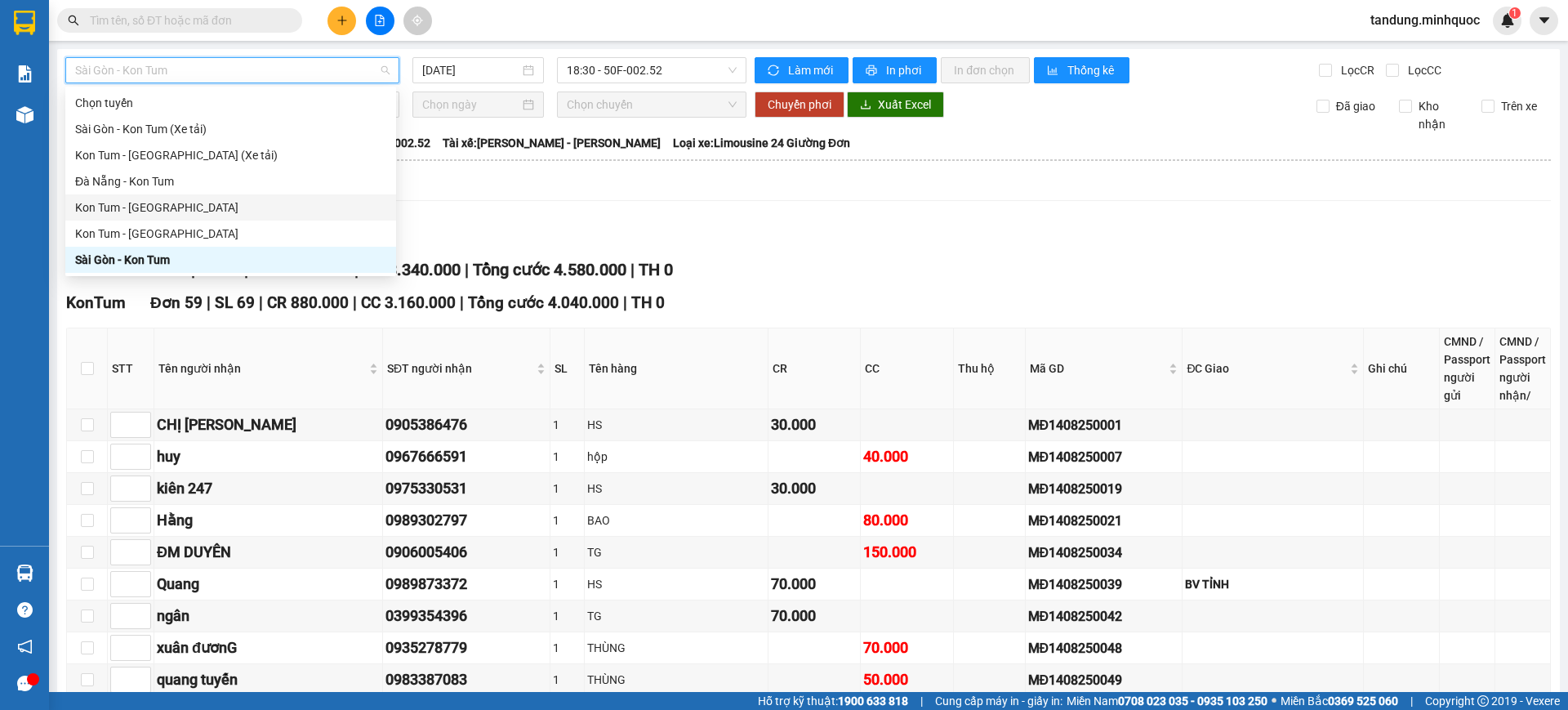
click at [167, 198] on div "Kon Tum - [GEOGRAPHIC_DATA]" at bounding box center [231, 207] width 311 height 18
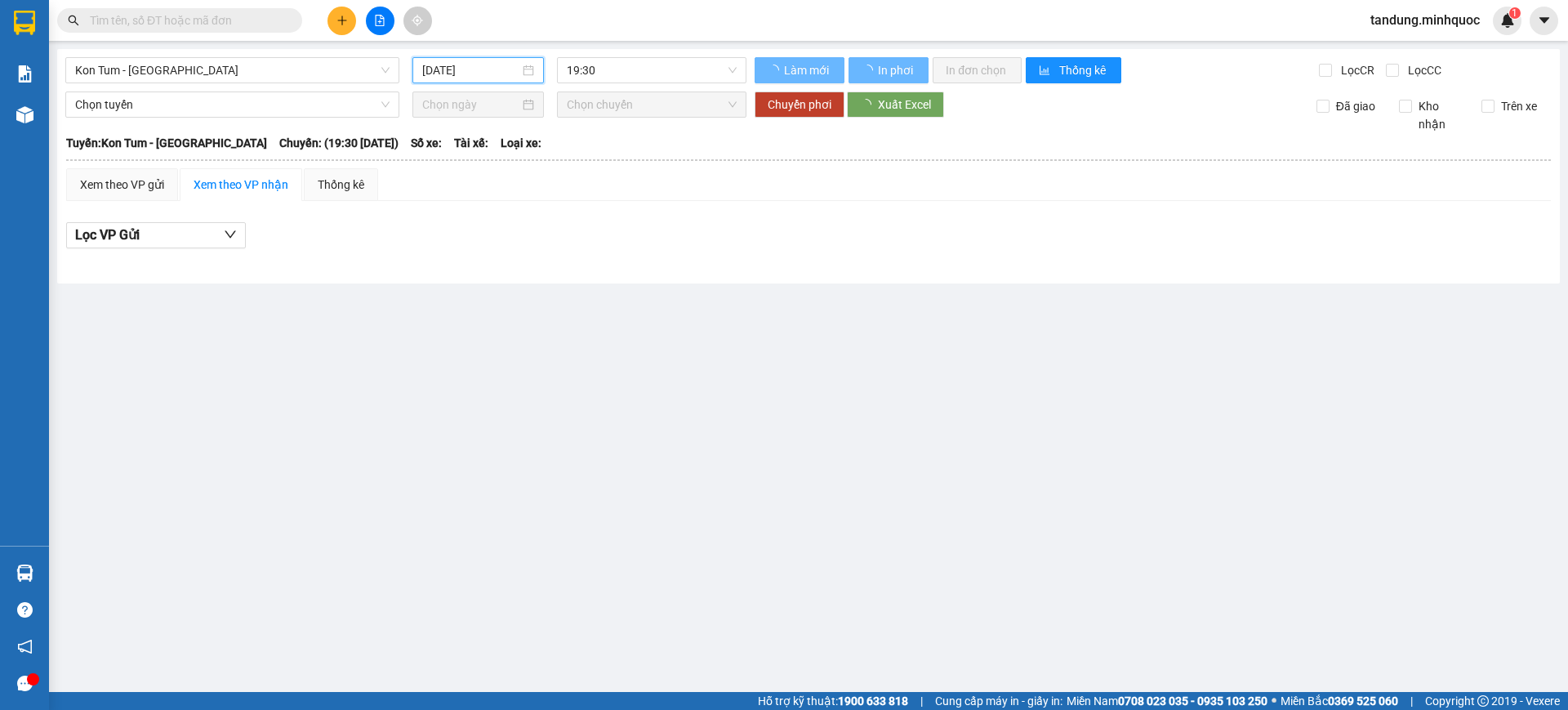
click at [448, 72] on input "[DATE]" at bounding box center [470, 70] width 97 height 18
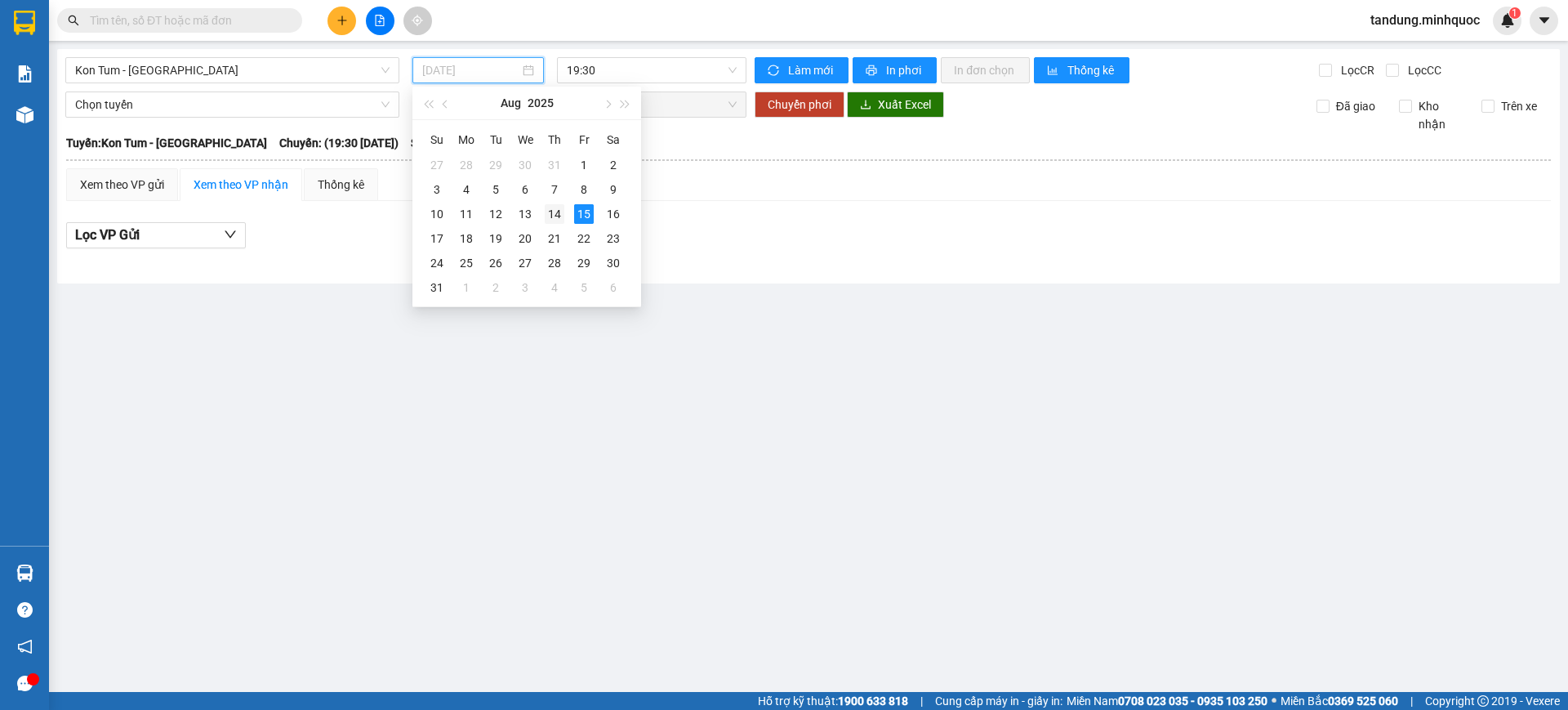
click at [558, 214] on div "14" at bounding box center [554, 214] width 20 height 20
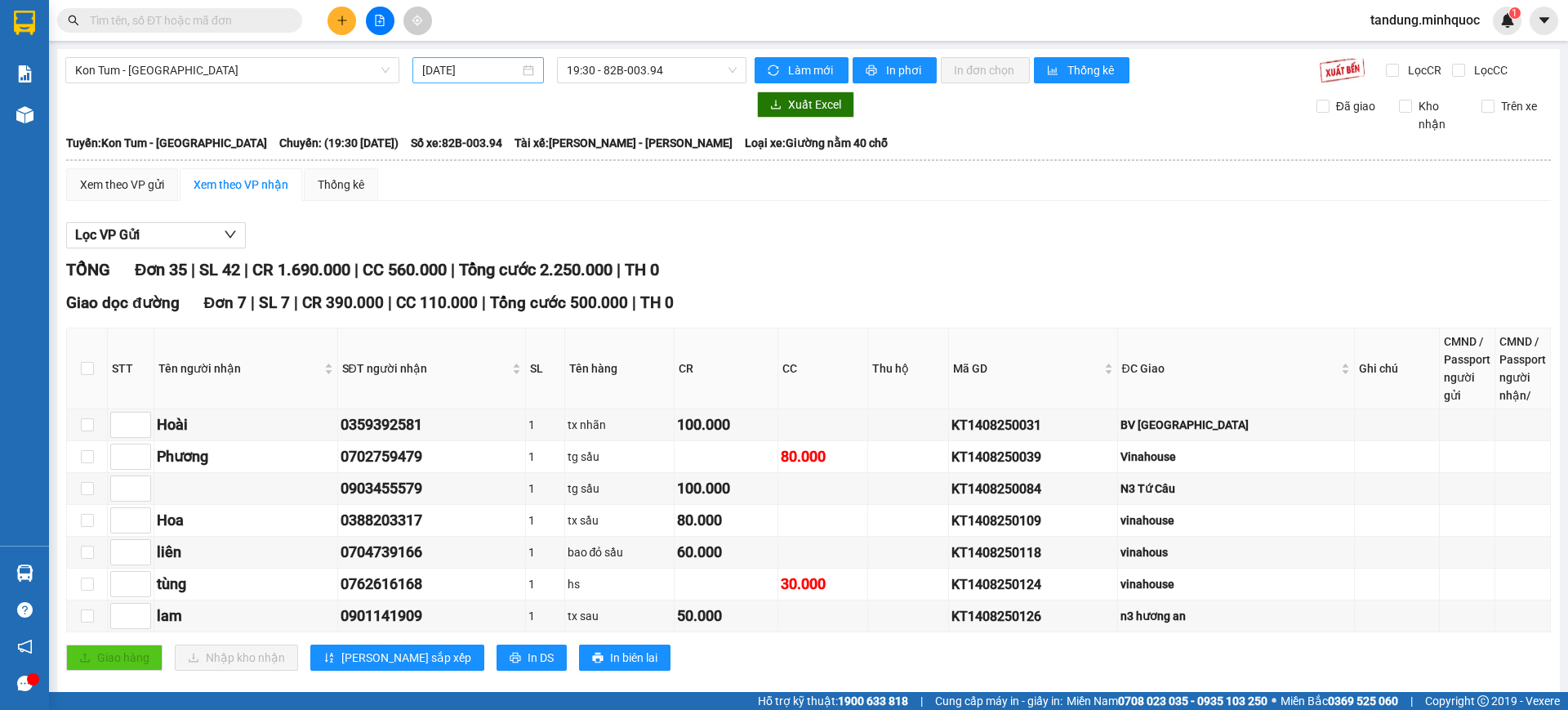
click at [510, 67] on input "[DATE]" at bounding box center [470, 70] width 97 height 18
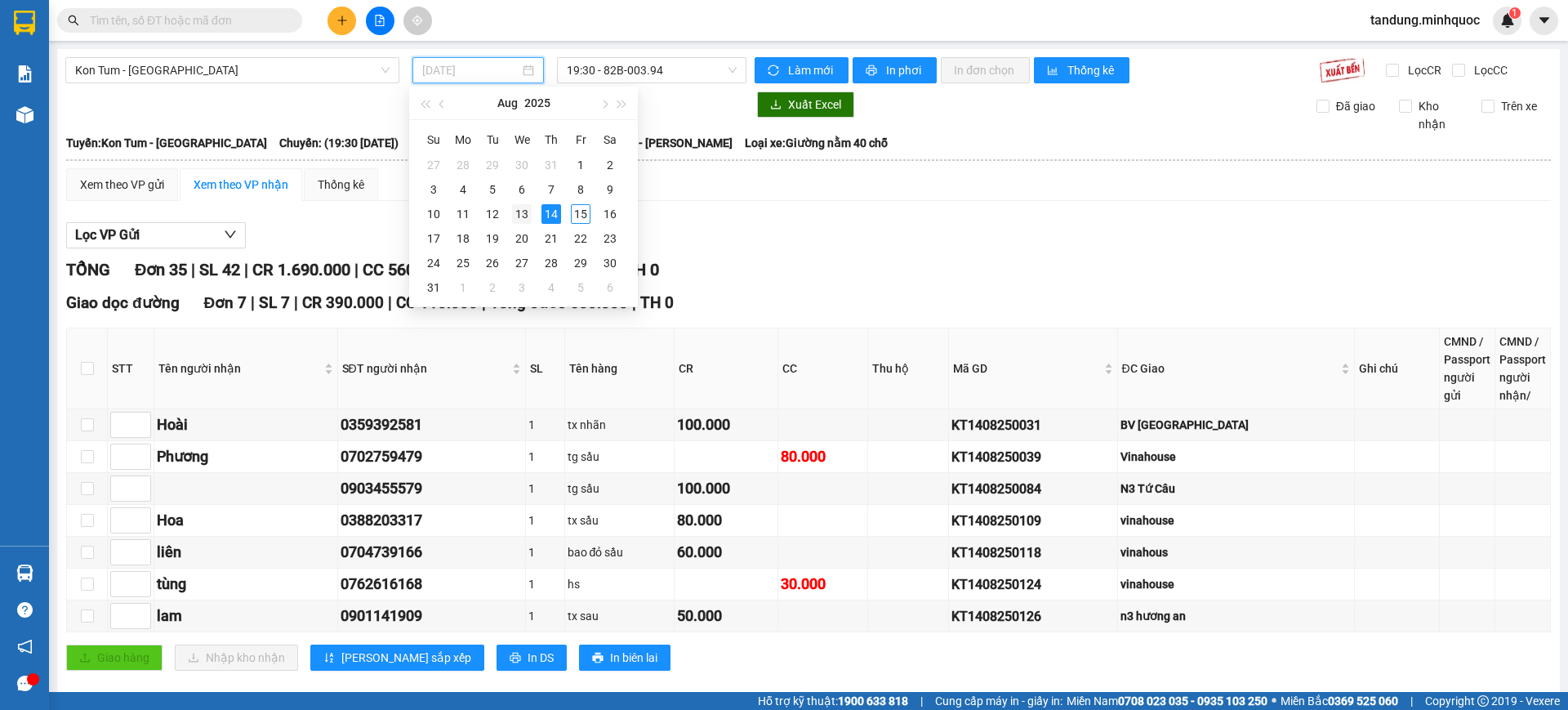
click at [530, 215] on div "13" at bounding box center [522, 214] width 20 height 20
type input "[DATE]"
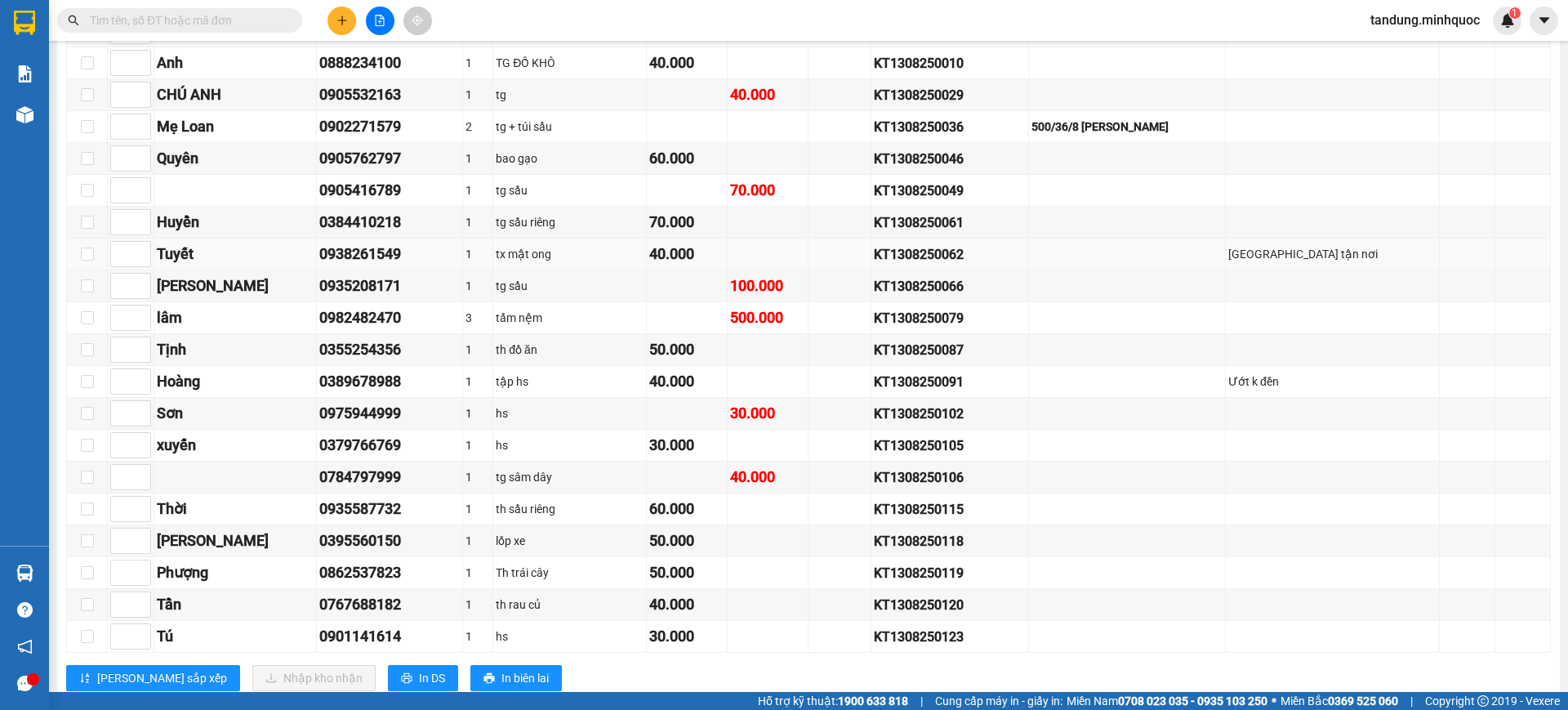
scroll to position [872, 0]
